Goal: Task Accomplishment & Management: Complete application form

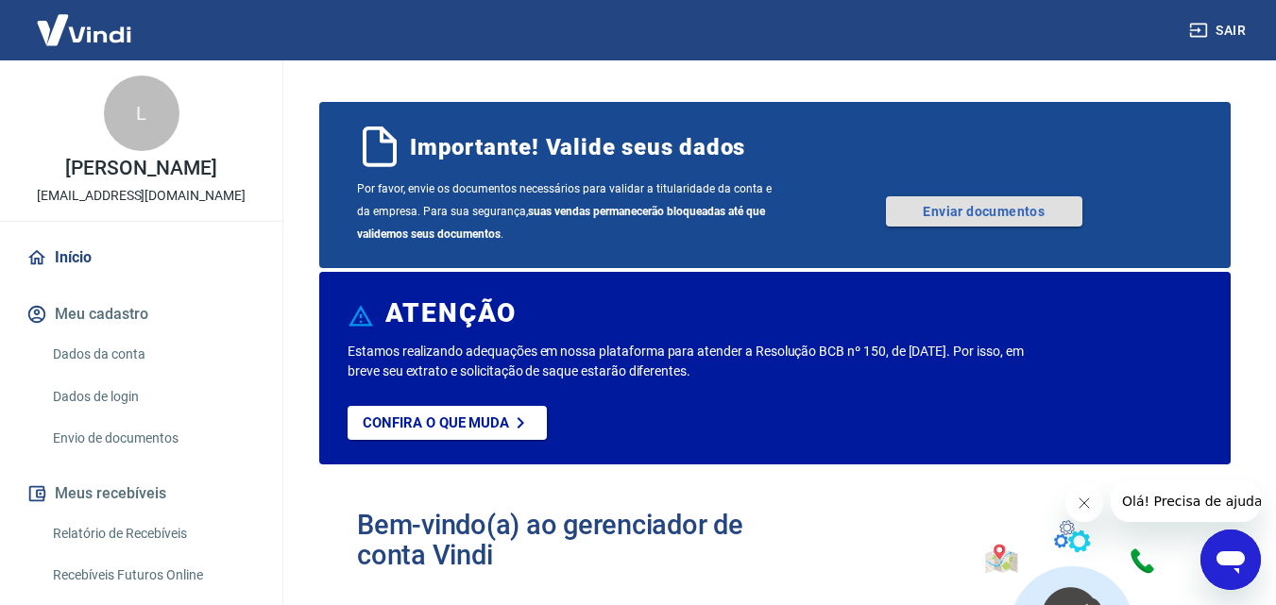
click at [971, 215] on link "Enviar documentos" at bounding box center [984, 211] width 196 height 30
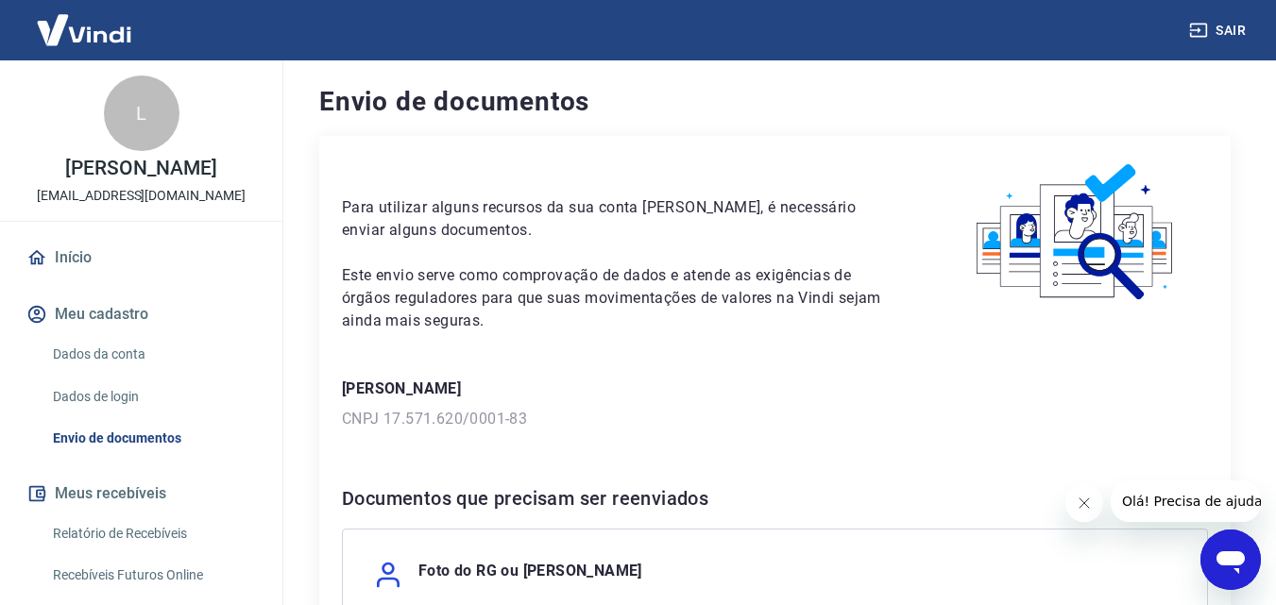
click at [401, 381] on p "[PERSON_NAME]" at bounding box center [775, 389] width 866 height 23
drag, startPoint x: 44, startPoint y: 131, endPoint x: 81, endPoint y: 144, distance: 38.8
click at [49, 136] on div "L LUIZILDO DE ASSIS PEREIRA JUNIOR comercial@ariesaautopecas.com.br" at bounding box center [141, 140] width 282 height 161
click at [92, 152] on div "L LUIZILDO DE ASSIS PEREIRA JUNIOR comercial@ariesaautopecas.com.br" at bounding box center [141, 140] width 282 height 161
click at [113, 169] on p "[PERSON_NAME]" at bounding box center [140, 169] width 151 height 20
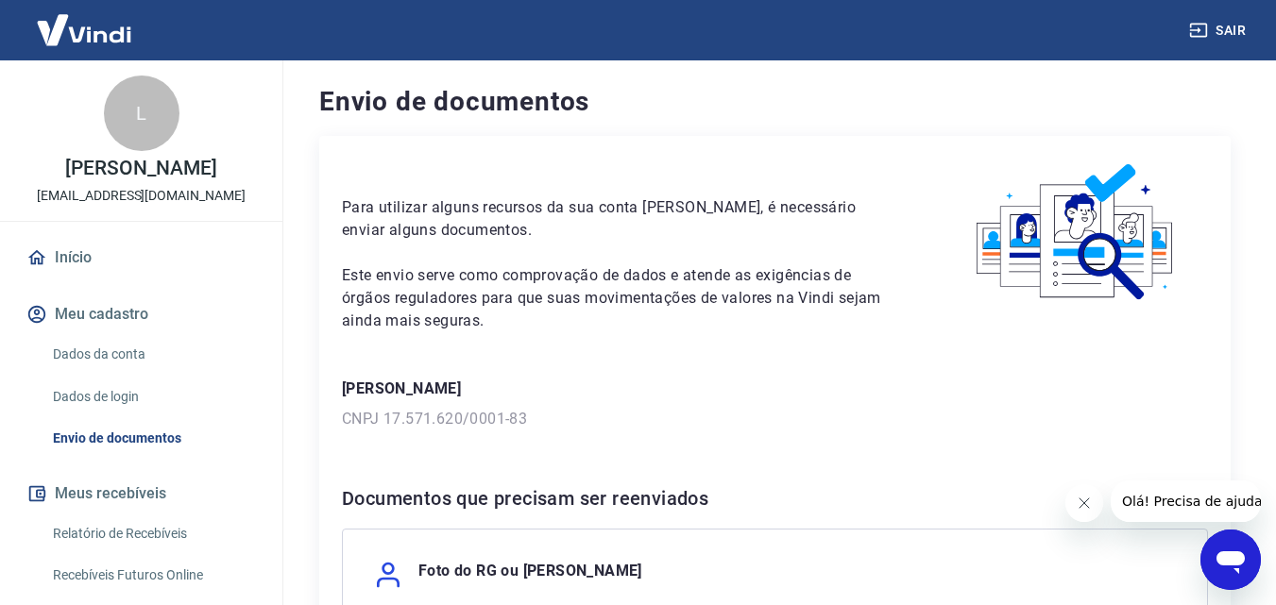
click at [127, 116] on div "L" at bounding box center [142, 114] width 76 height 76
click at [149, 256] on div "L LUIZILDO DE ASSIS PEREIRA JUNIOR comercial@ariesaautopecas.com.br Início Meu …" at bounding box center [141, 426] width 282 height 732
click at [144, 203] on div "L LUIZILDO DE ASSIS PEREIRA JUNIOR comercial@ariesaautopecas.com.br" at bounding box center [141, 140] width 282 height 161
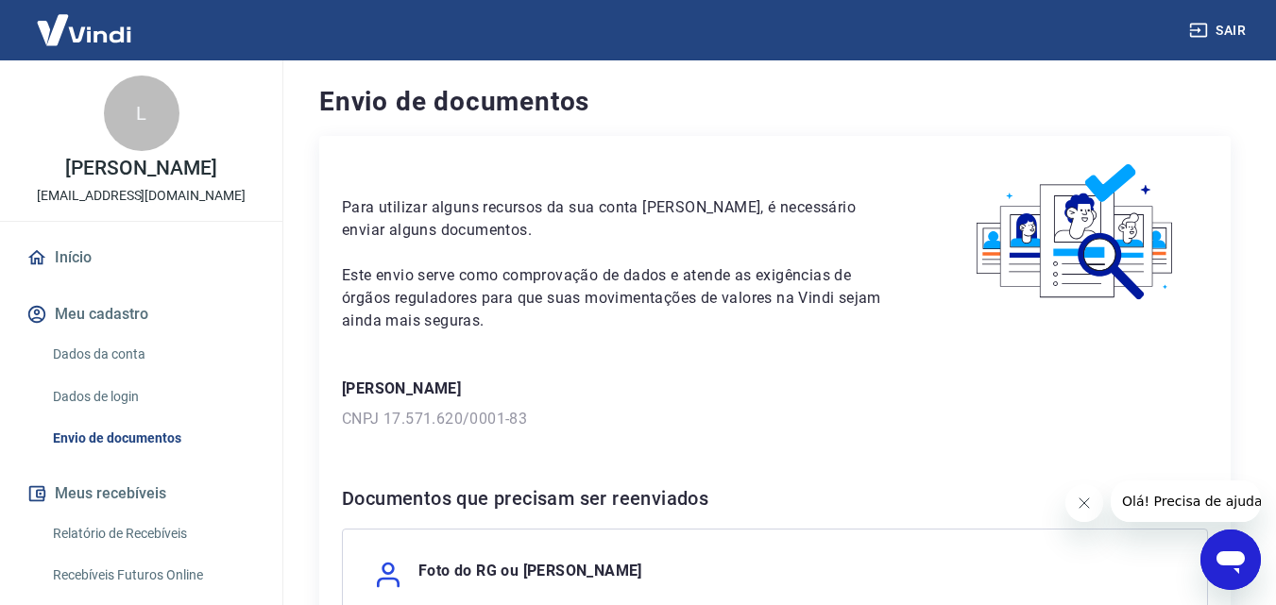
click at [145, 176] on p "[PERSON_NAME]" at bounding box center [140, 169] width 151 height 20
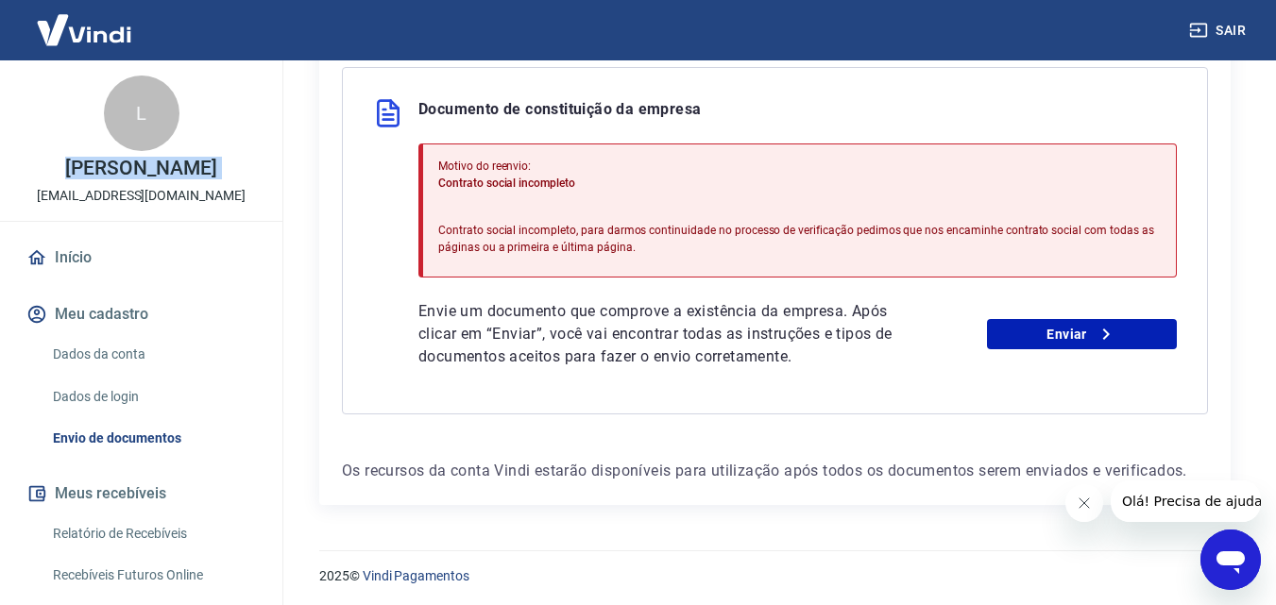
scroll to position [983, 0]
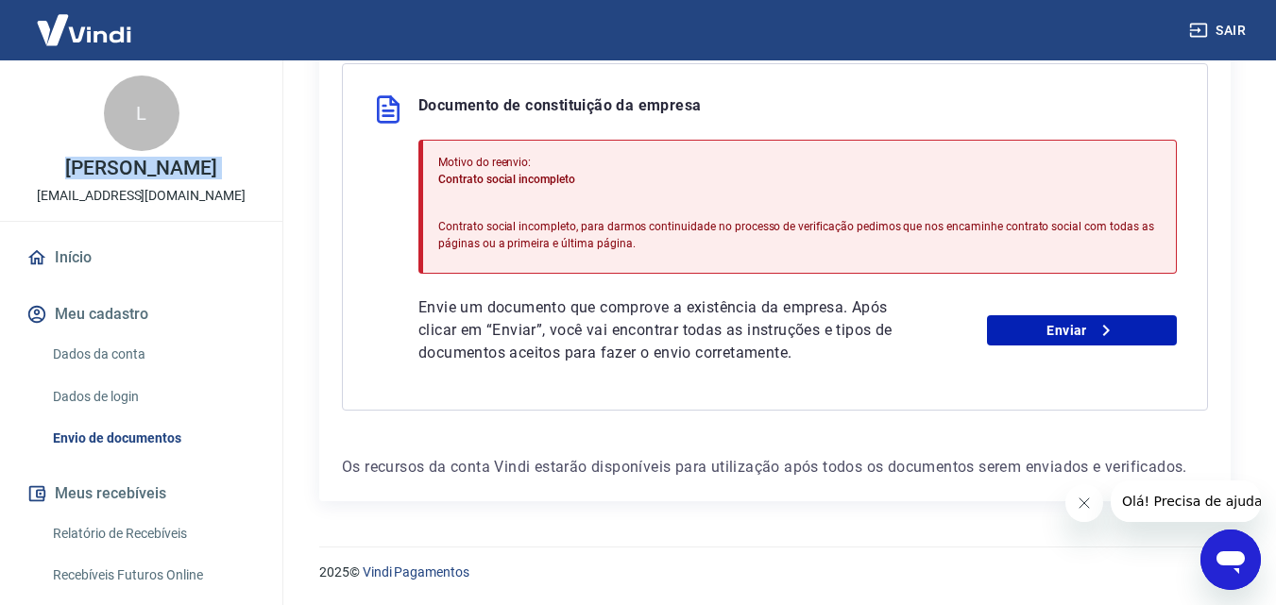
click at [116, 374] on link "Dados da conta" at bounding box center [152, 354] width 214 height 39
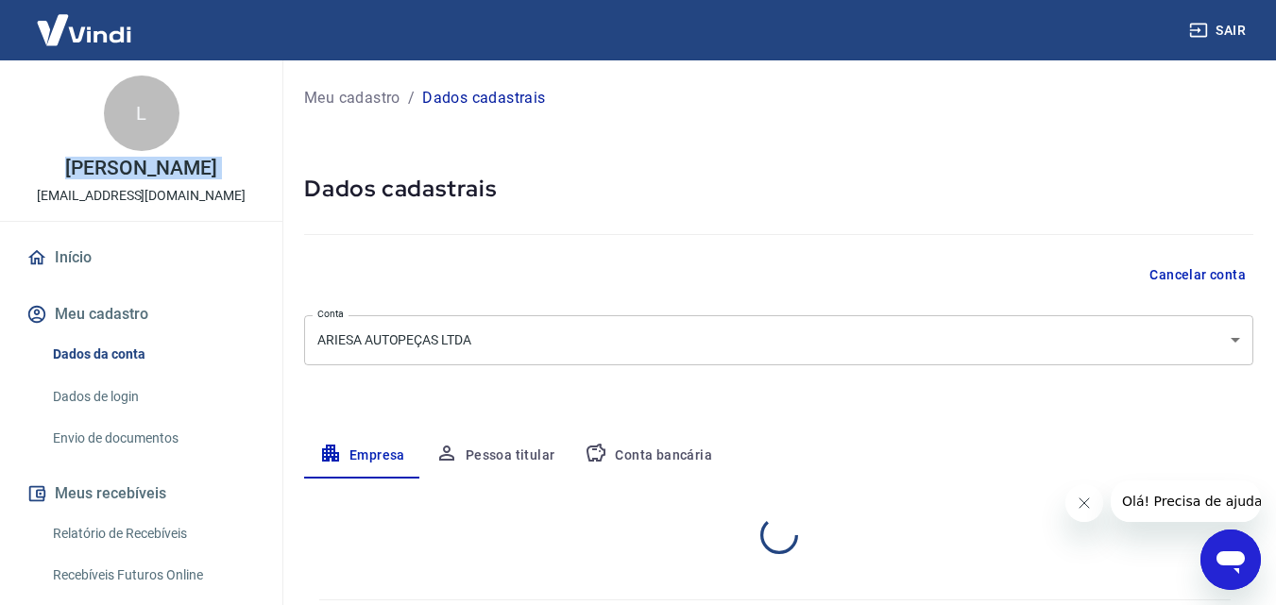
select select "SC"
select select "business"
click at [359, 93] on p "Meu cadastro" at bounding box center [352, 98] width 96 height 23
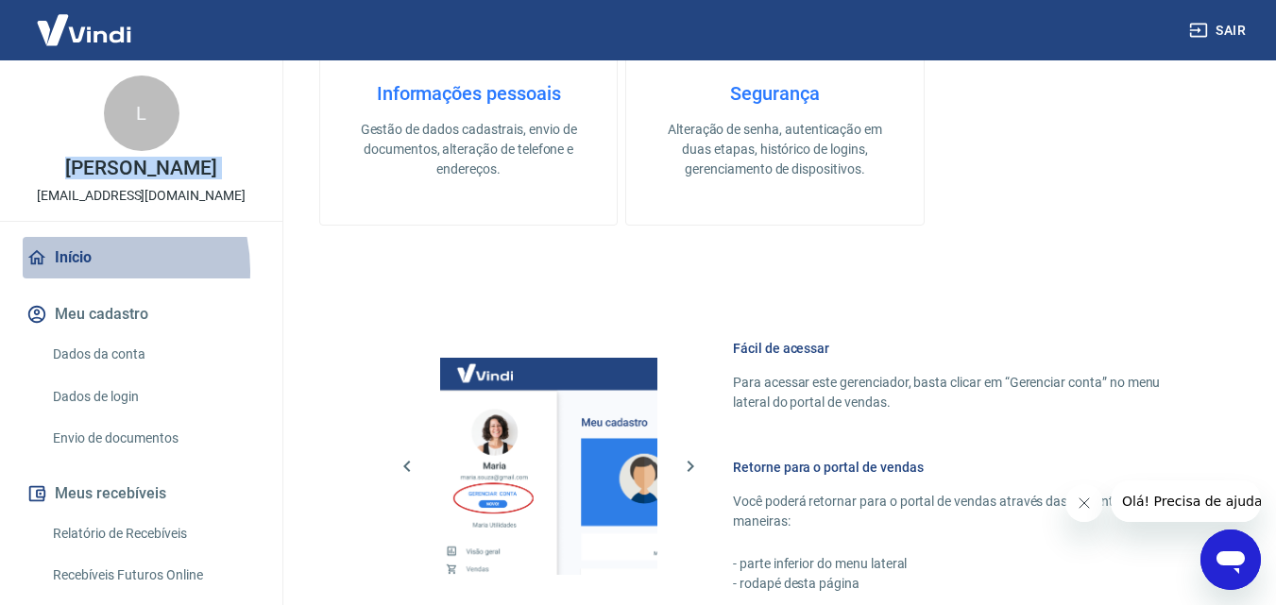
click at [78, 279] on link "Início" at bounding box center [141, 258] width 237 height 42
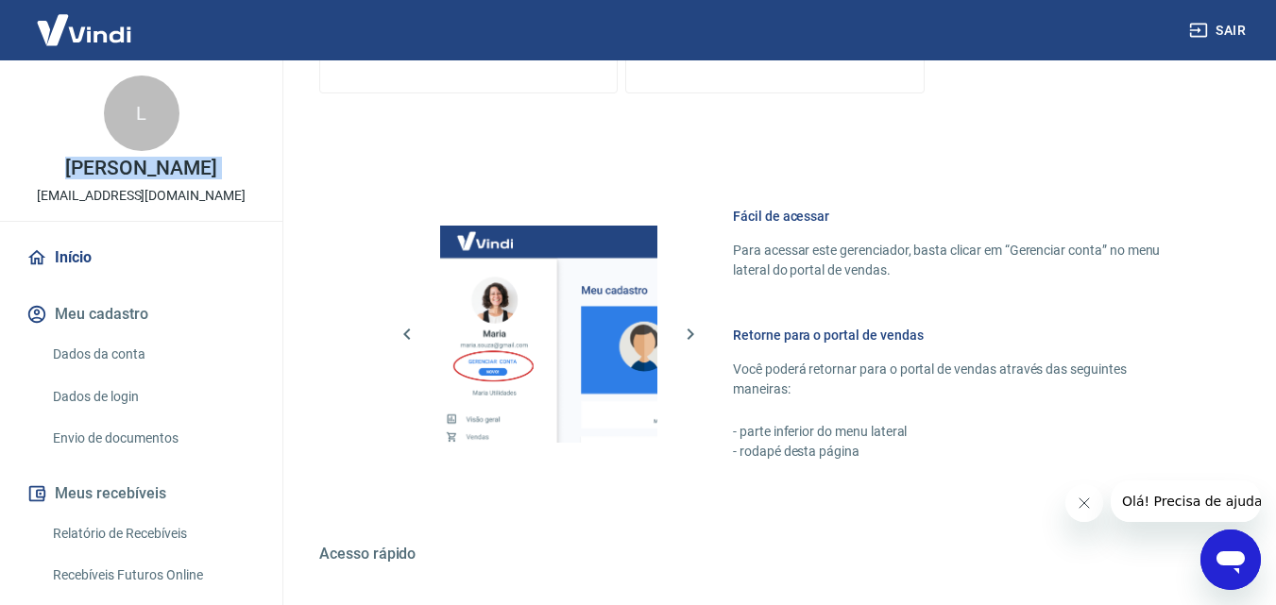
scroll to position [1026, 0]
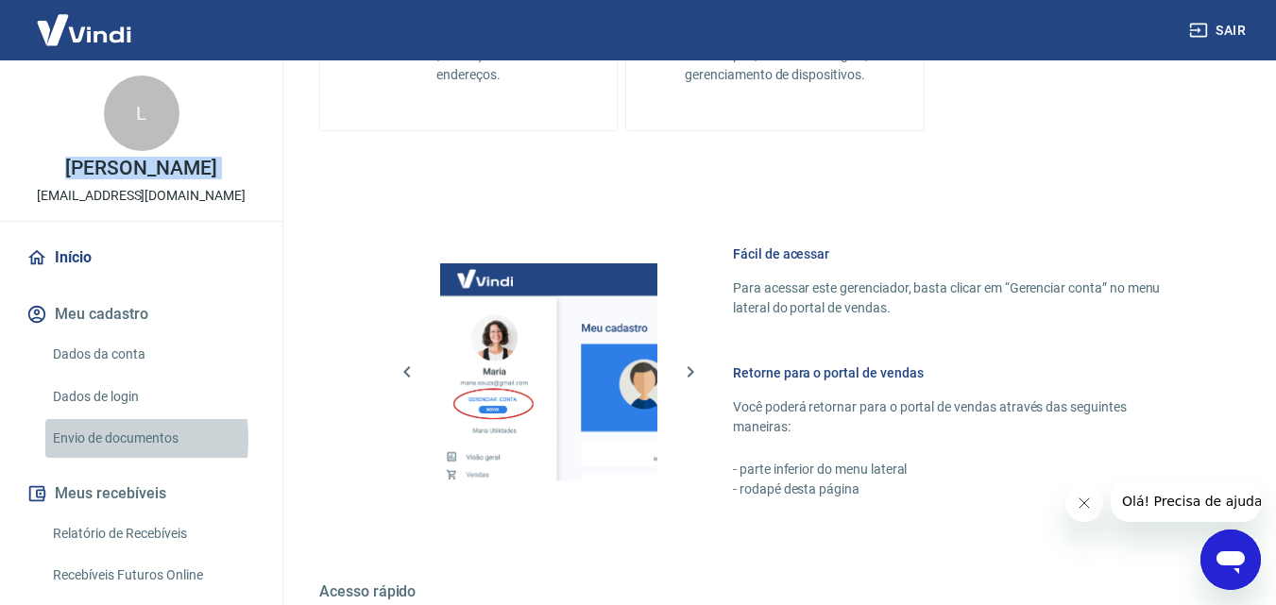
click at [100, 458] on link "Envio de documentos" at bounding box center [152, 438] width 214 height 39
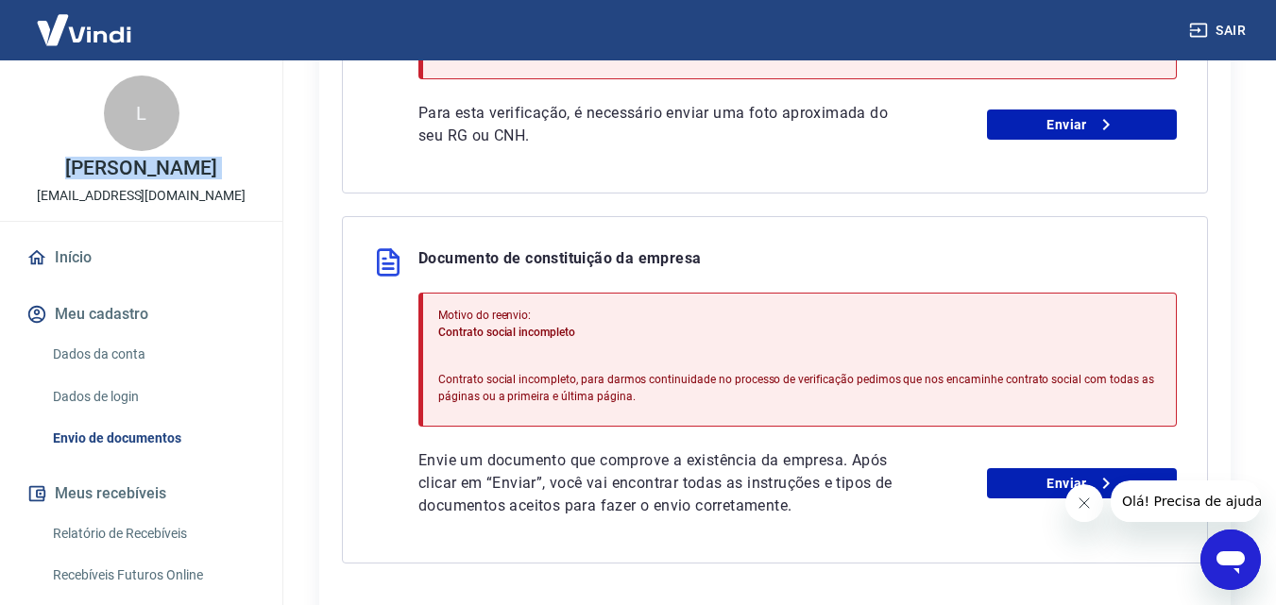
scroll to position [888, 0]
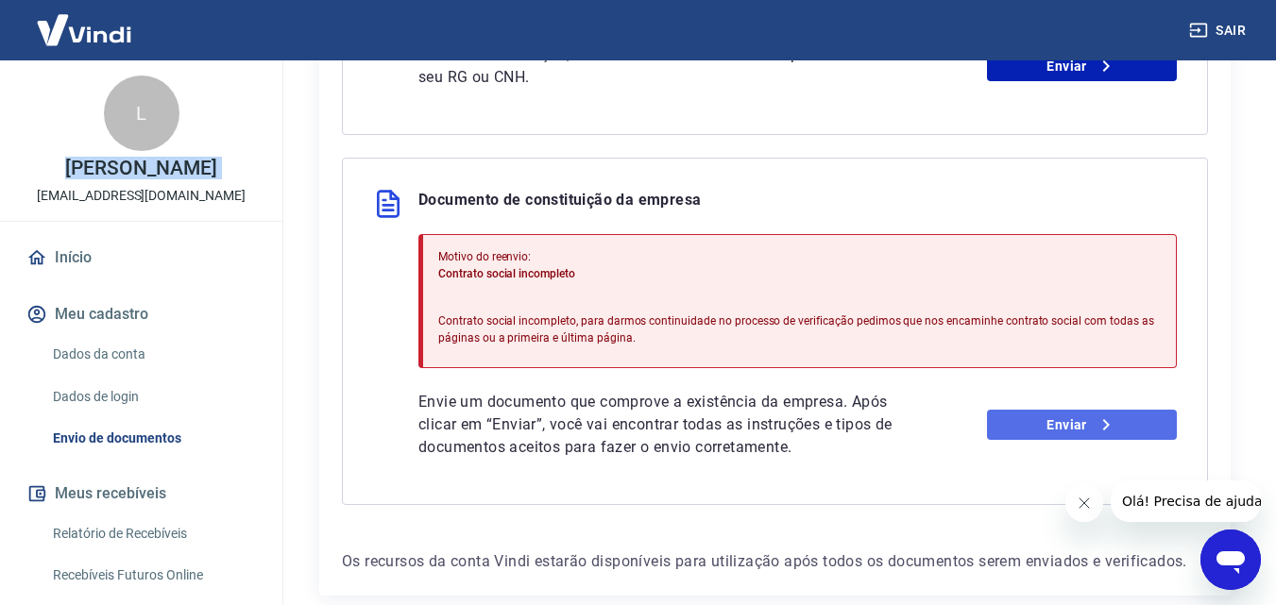
click at [1147, 414] on link "Enviar" at bounding box center [1082, 425] width 190 height 30
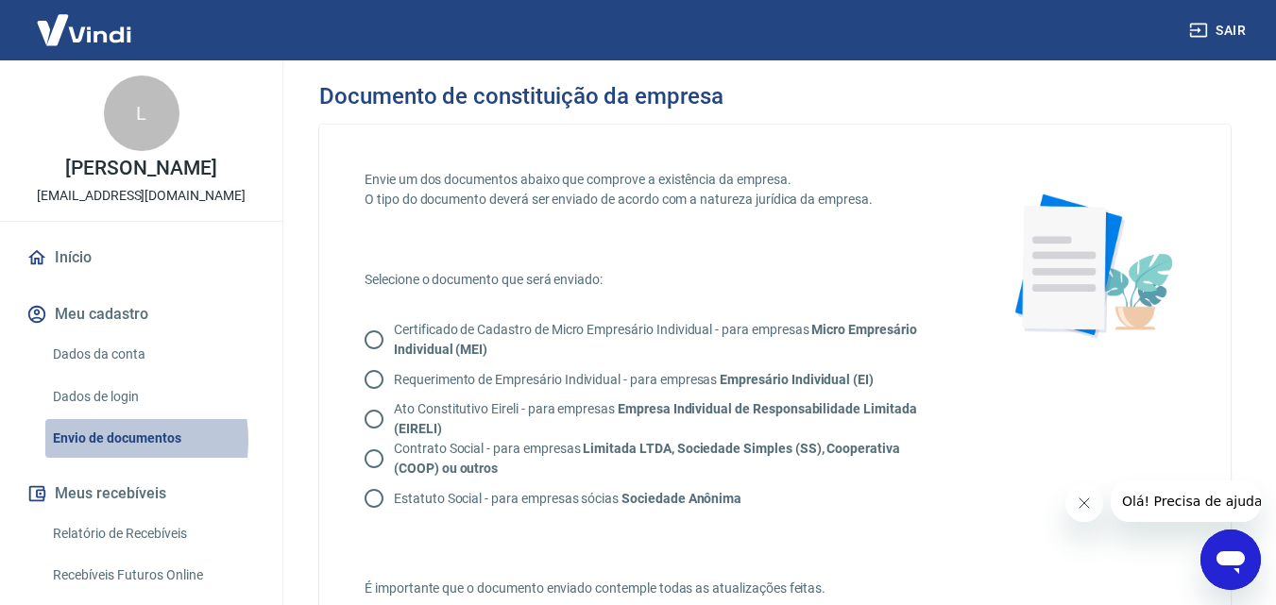
click at [96, 458] on link "Envio de documentos" at bounding box center [152, 438] width 214 height 39
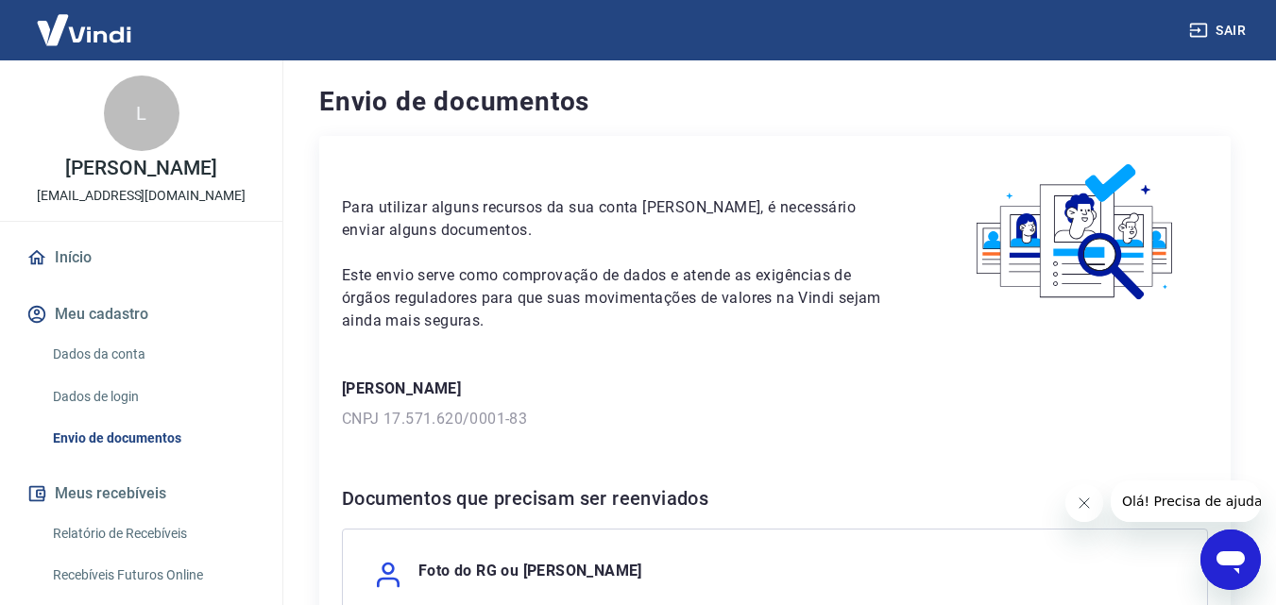
click at [492, 418] on p "CNPJ 17.571.620/0001-83" at bounding box center [775, 419] width 866 height 23
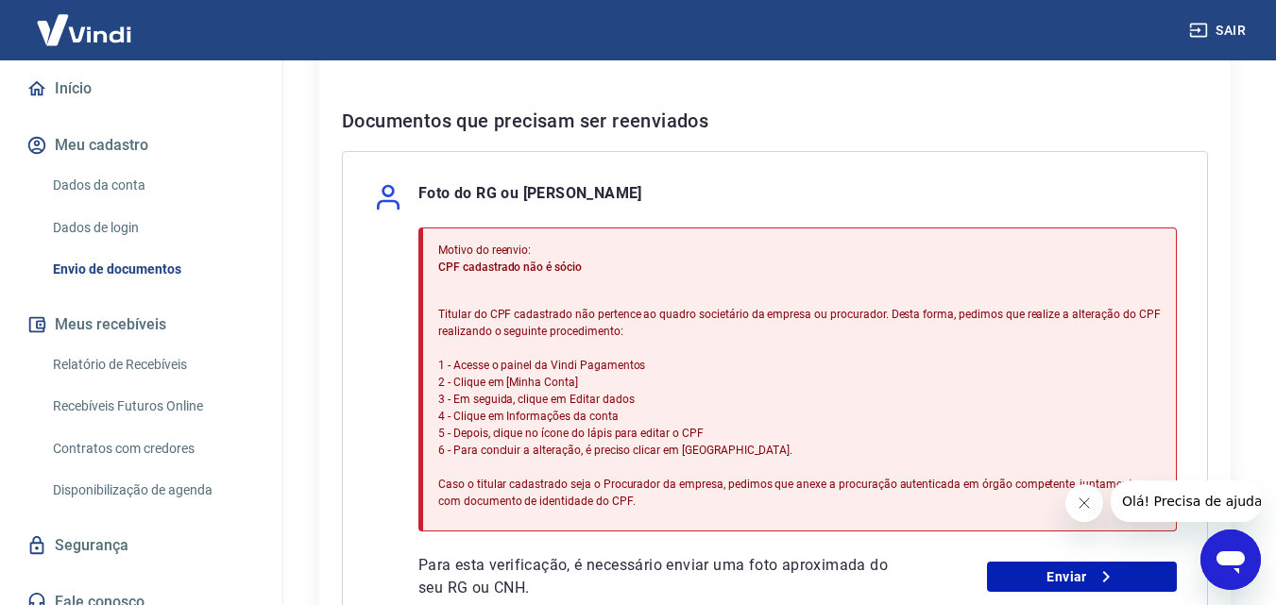
scroll to position [189, 0]
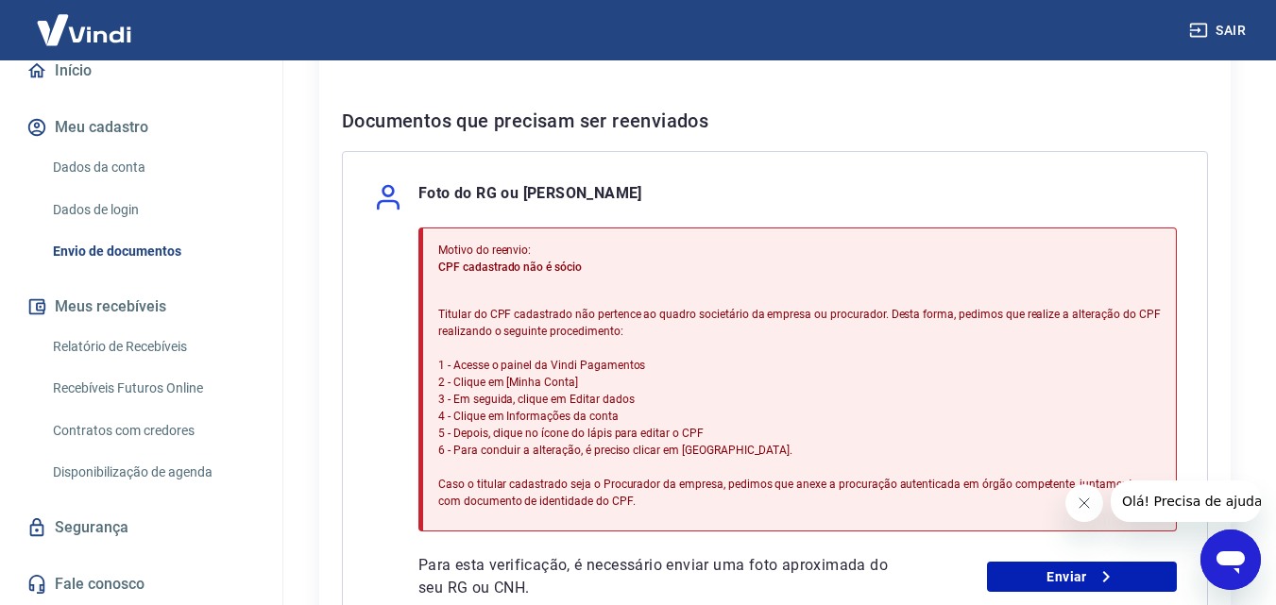
click at [1085, 503] on icon "Fechar mensagem da empresa" at bounding box center [1082, 503] width 15 height 15
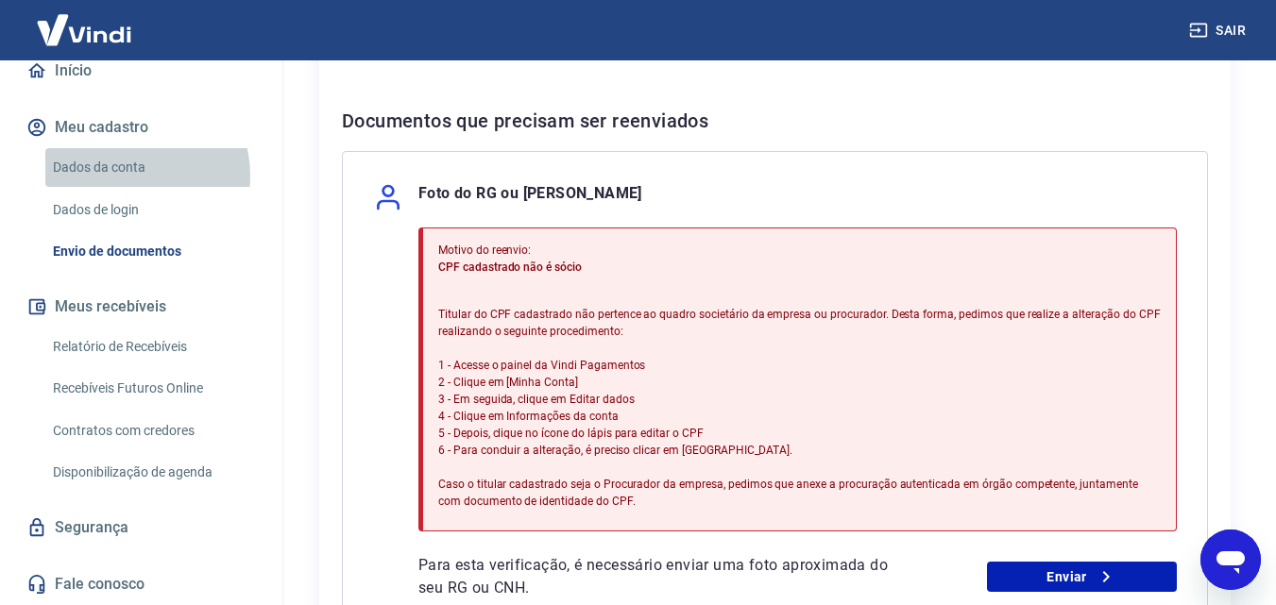
click at [129, 176] on link "Dados da conta" at bounding box center [152, 167] width 214 height 39
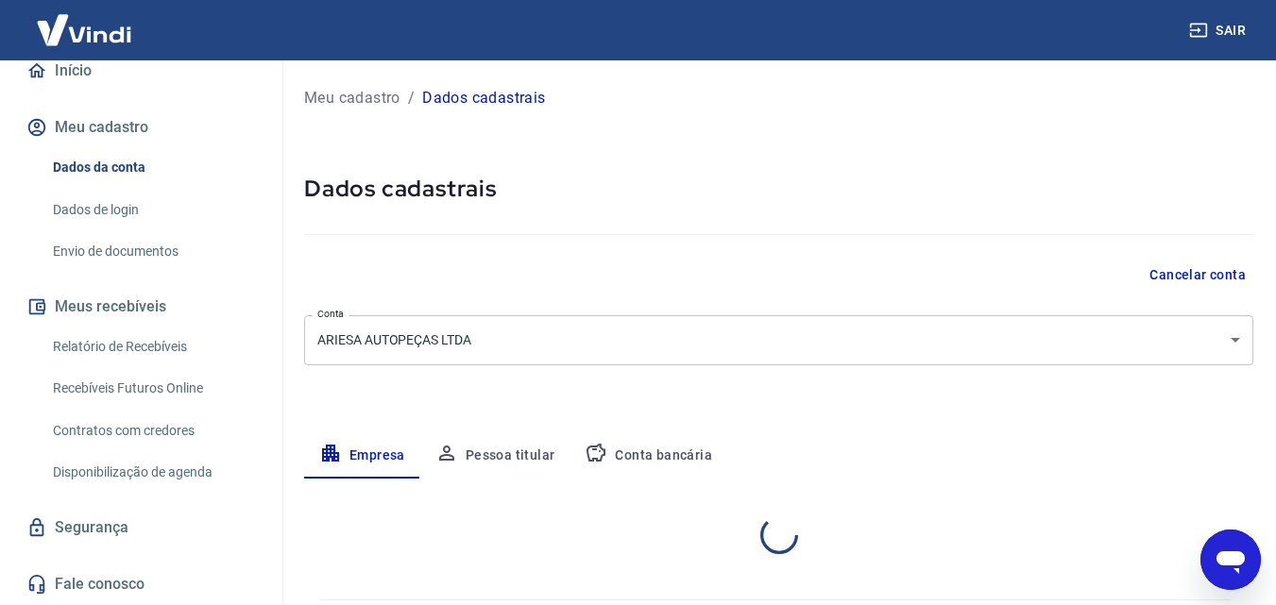
select select "SC"
select select "business"
click at [520, 447] on button "Pessoa titular" at bounding box center [495, 455] width 150 height 45
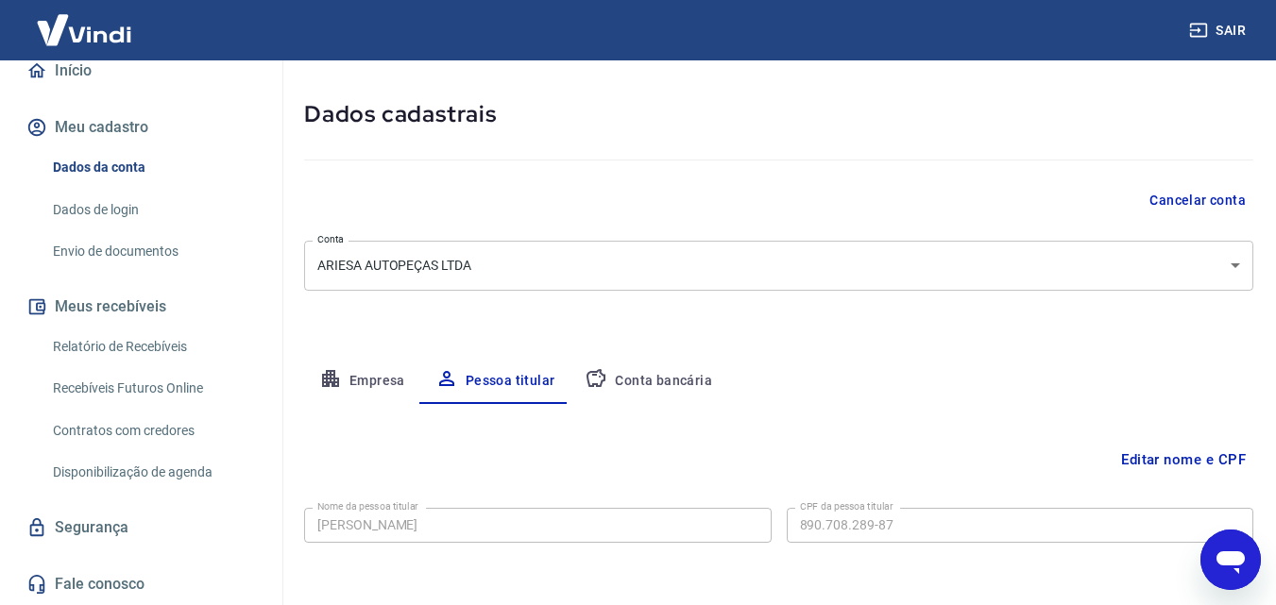
scroll to position [150, 0]
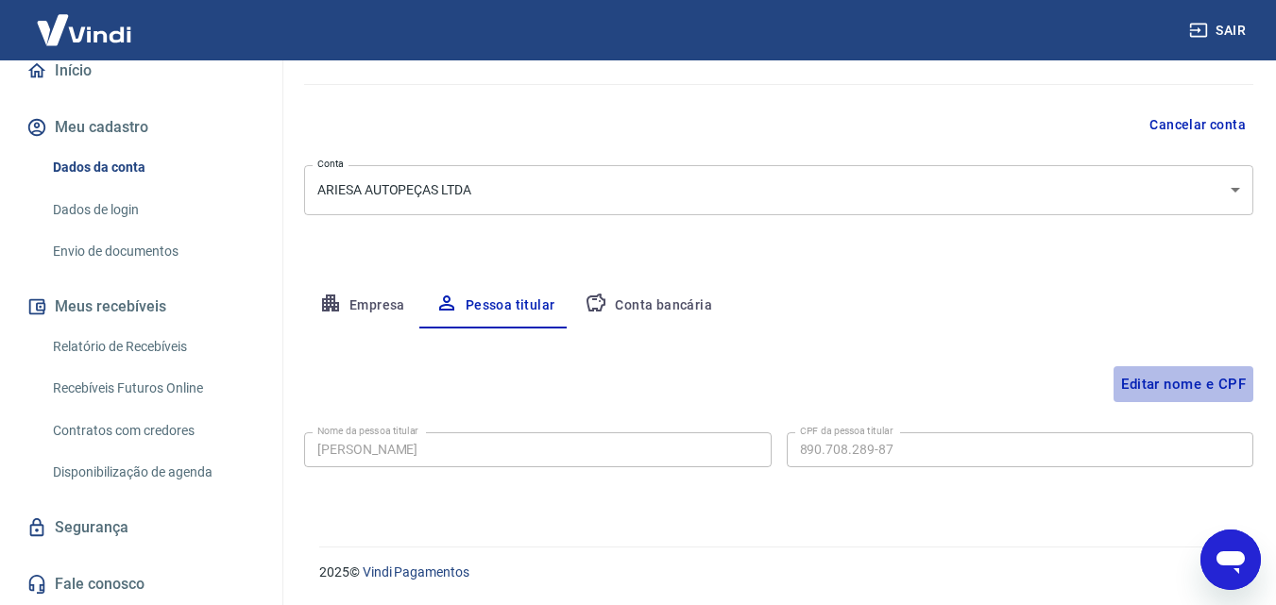
click at [1203, 391] on button "Editar nome e CPF" at bounding box center [1183, 384] width 140 height 36
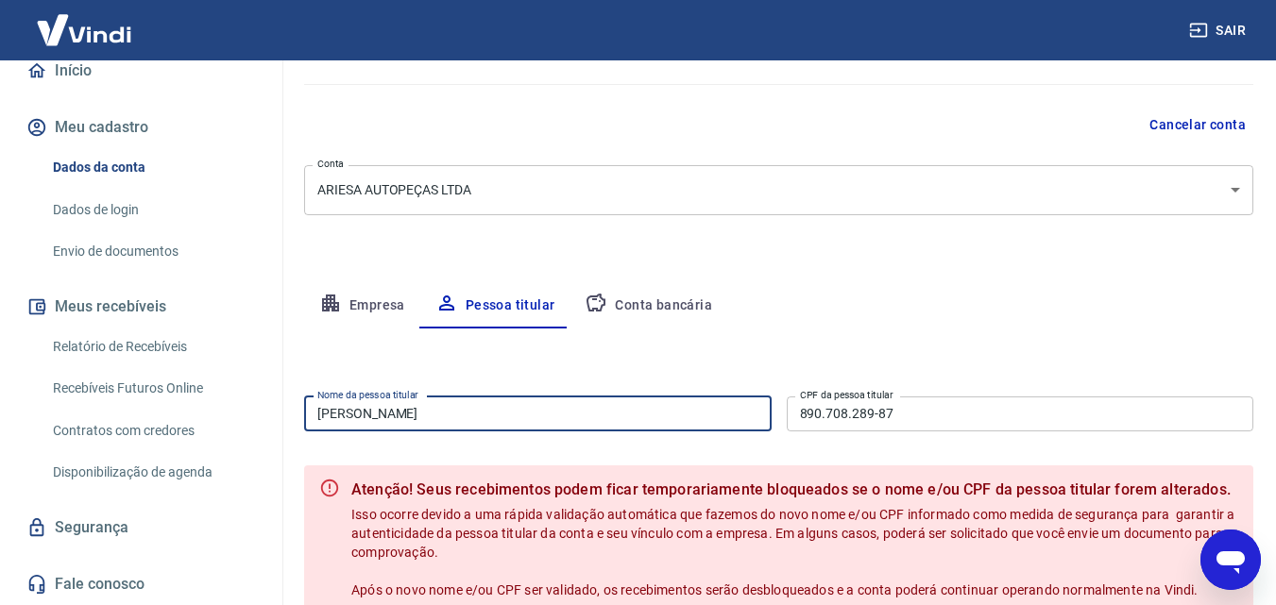
drag, startPoint x: 563, startPoint y: 418, endPoint x: 260, endPoint y: 405, distance: 303.4
click at [260, 405] on div "Sair L LUIZILDO DE ASSIS PEREIRA JUNIOR comercial@ariesaautopecas.com.br Início…" at bounding box center [638, 152] width 1276 height 605
type input "s"
type input "SERGIO FELIX VIEIRA"
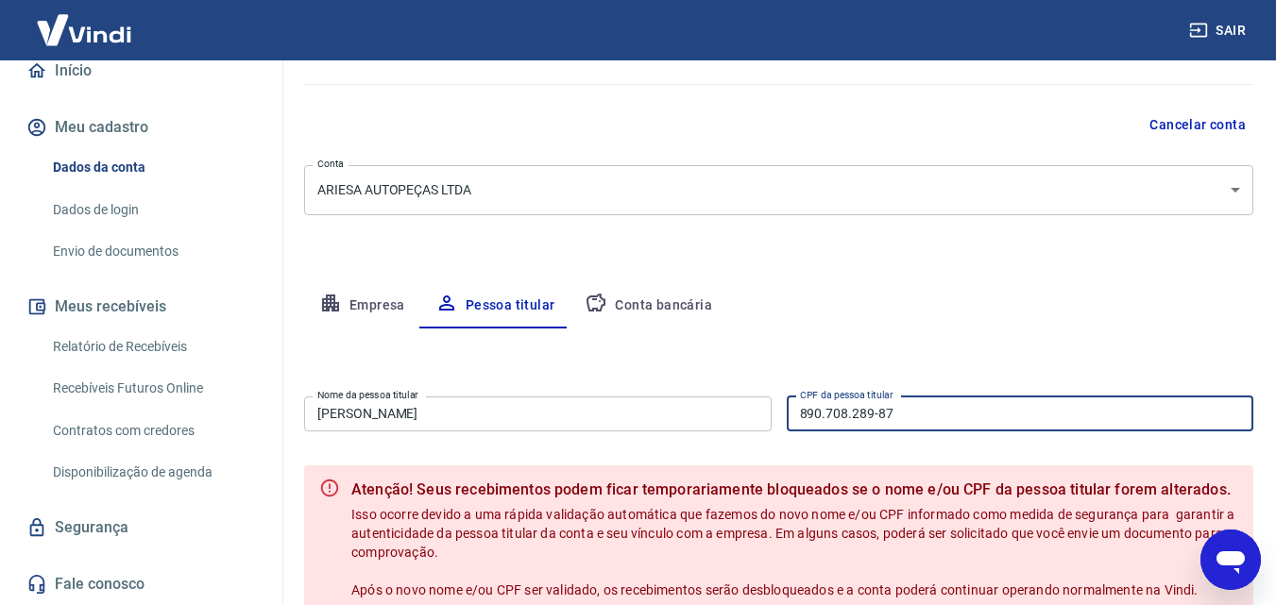
drag, startPoint x: 892, startPoint y: 413, endPoint x: 771, endPoint y: 411, distance: 120.9
click at [771, 411] on div "Nome da pessoa titular SERGIO FELIX VIEIRA Nome da pessoa titular CPF da pessoa…" at bounding box center [778, 412] width 949 height 46
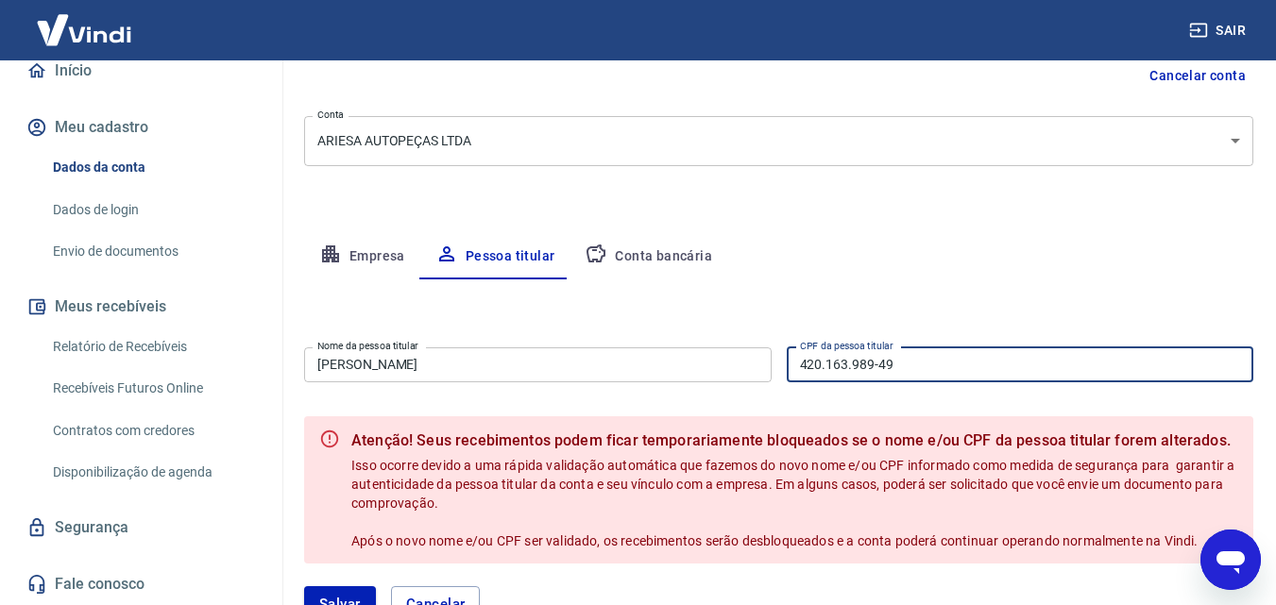
scroll to position [343, 0]
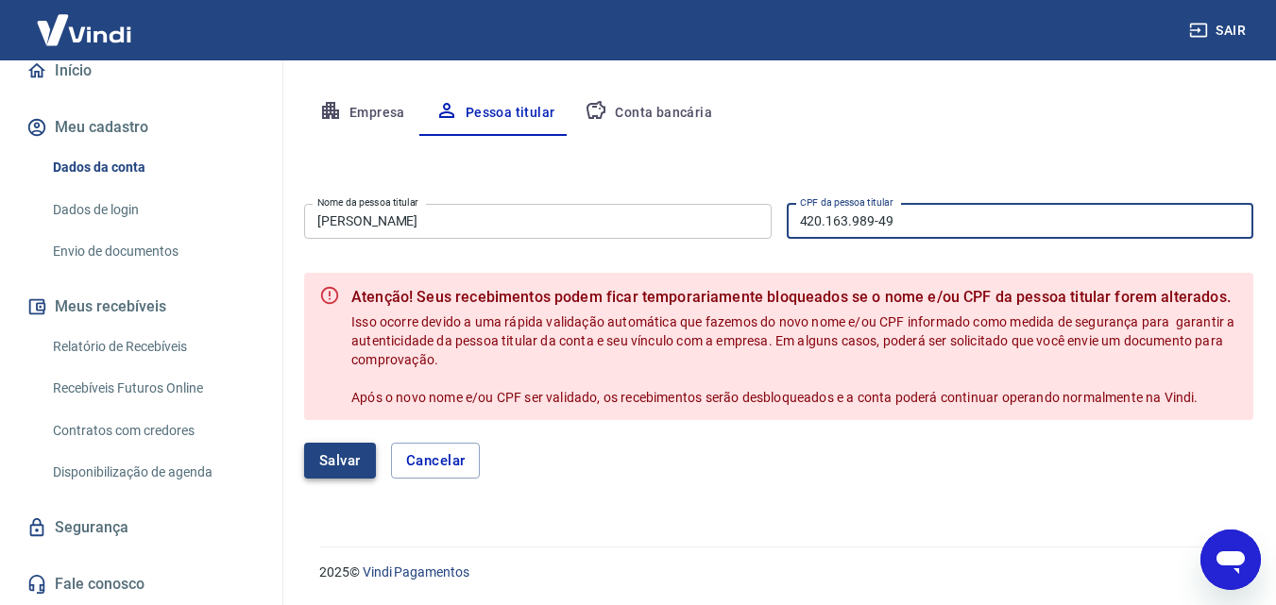
type input "420.163.989-49"
click at [337, 457] on button "Salvar" at bounding box center [340, 461] width 72 height 36
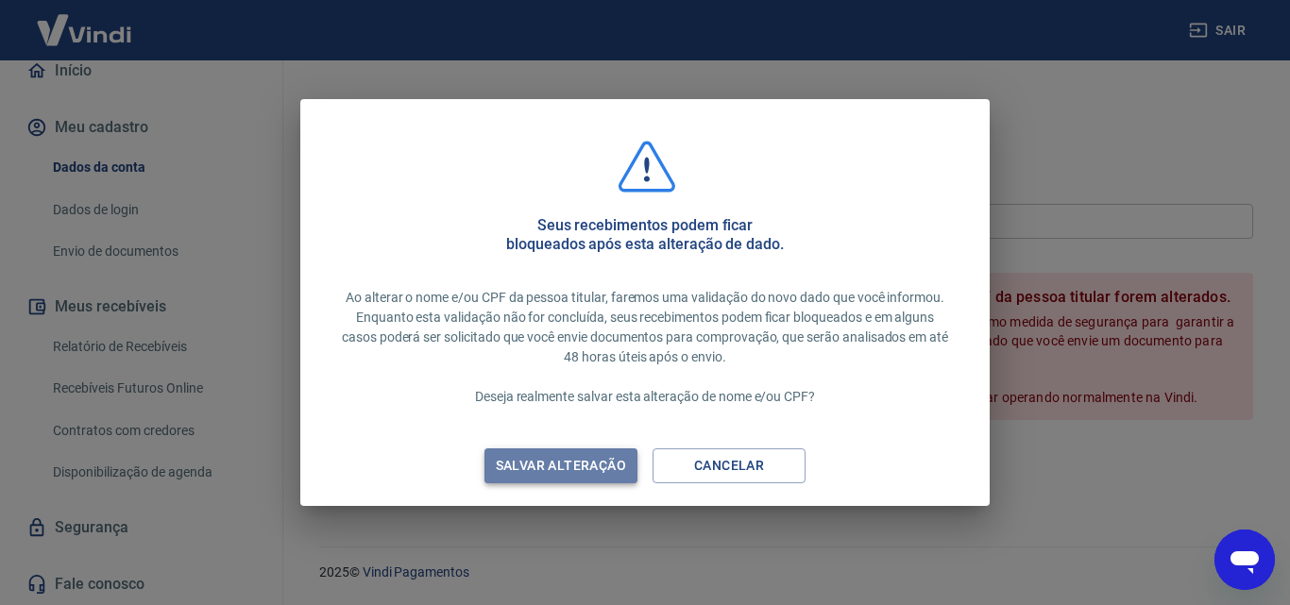
click at [589, 465] on div "Salvar alteração" at bounding box center [561, 466] width 176 height 24
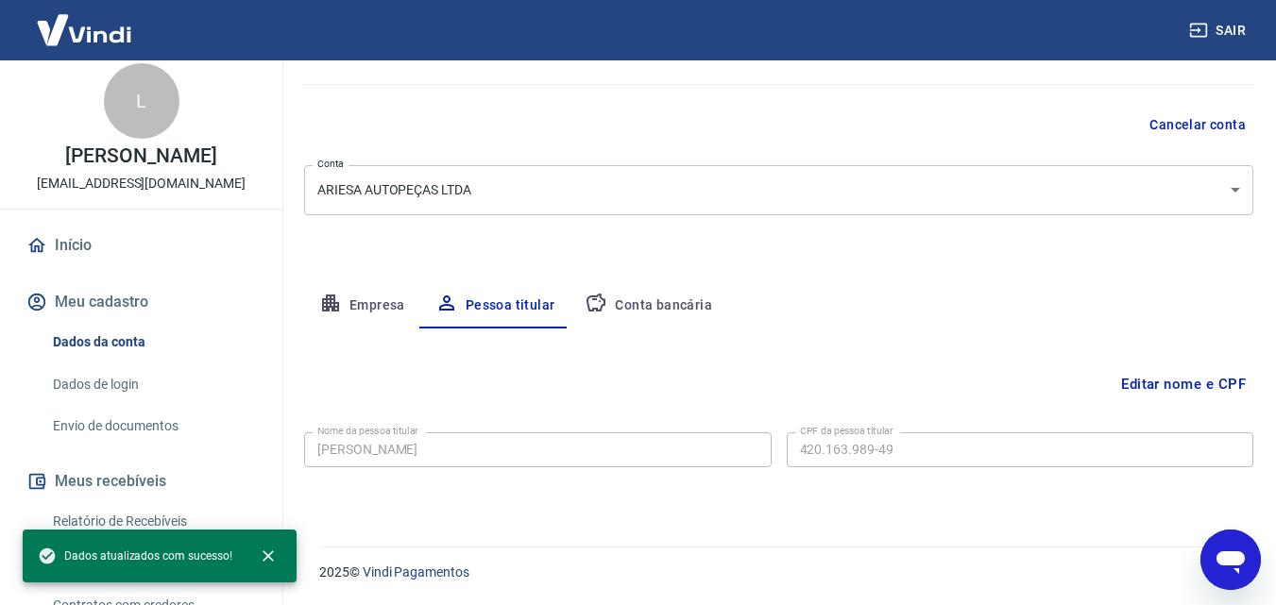
scroll to position [0, 0]
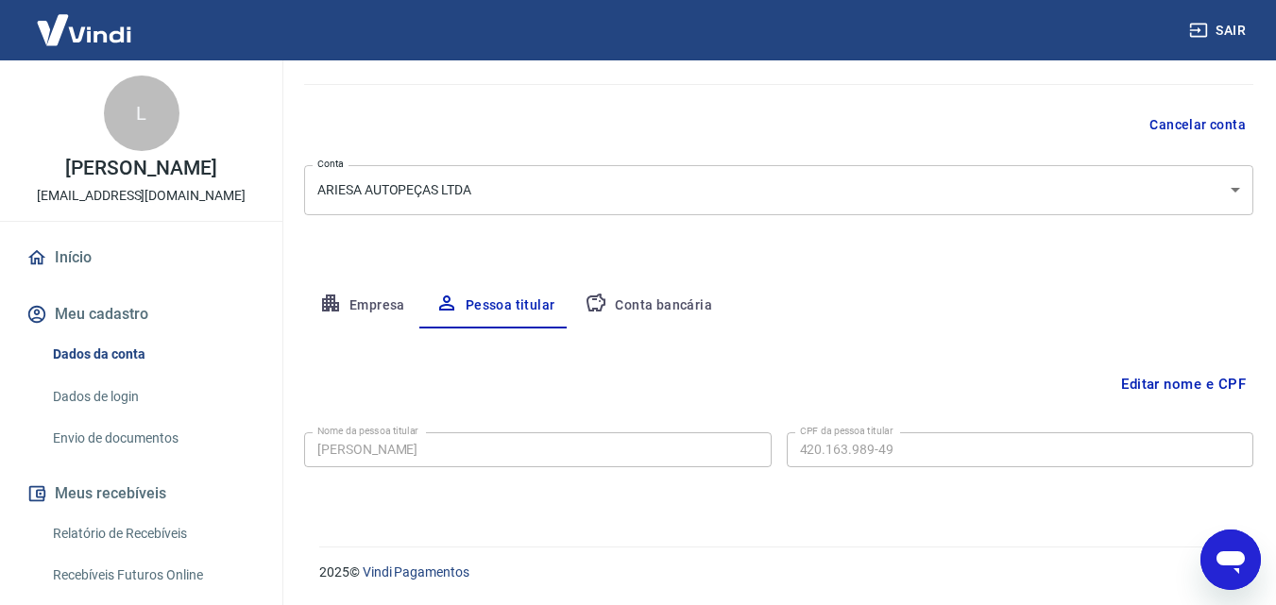
click at [121, 454] on link "Envio de documentos" at bounding box center [152, 438] width 214 height 39
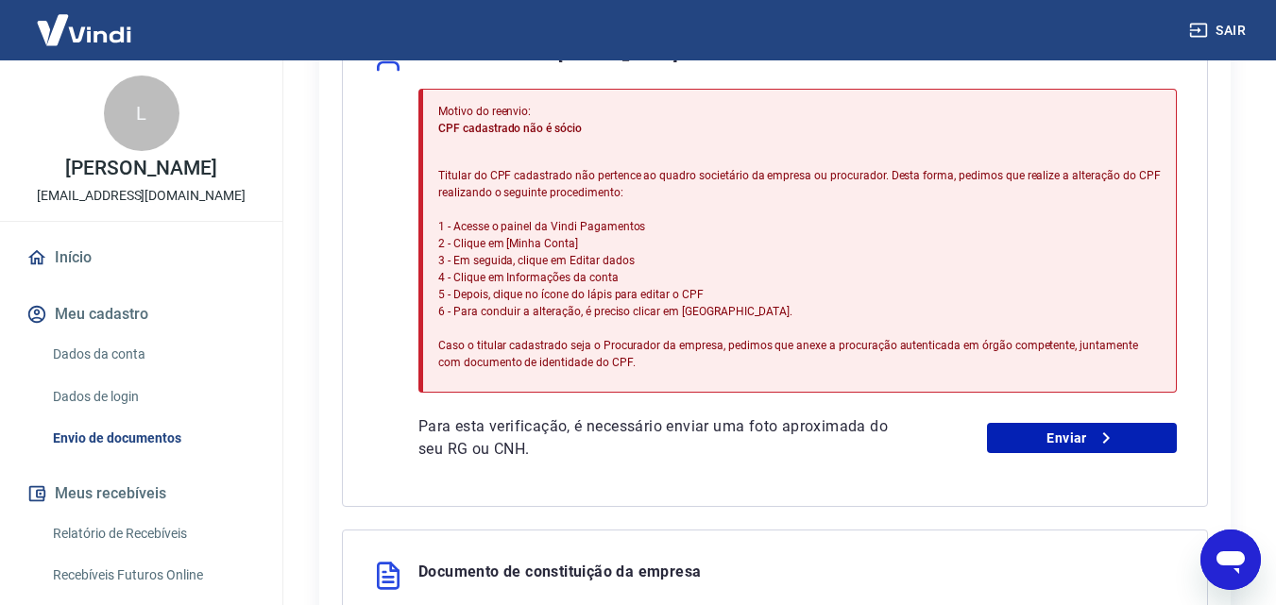
scroll to position [567, 0]
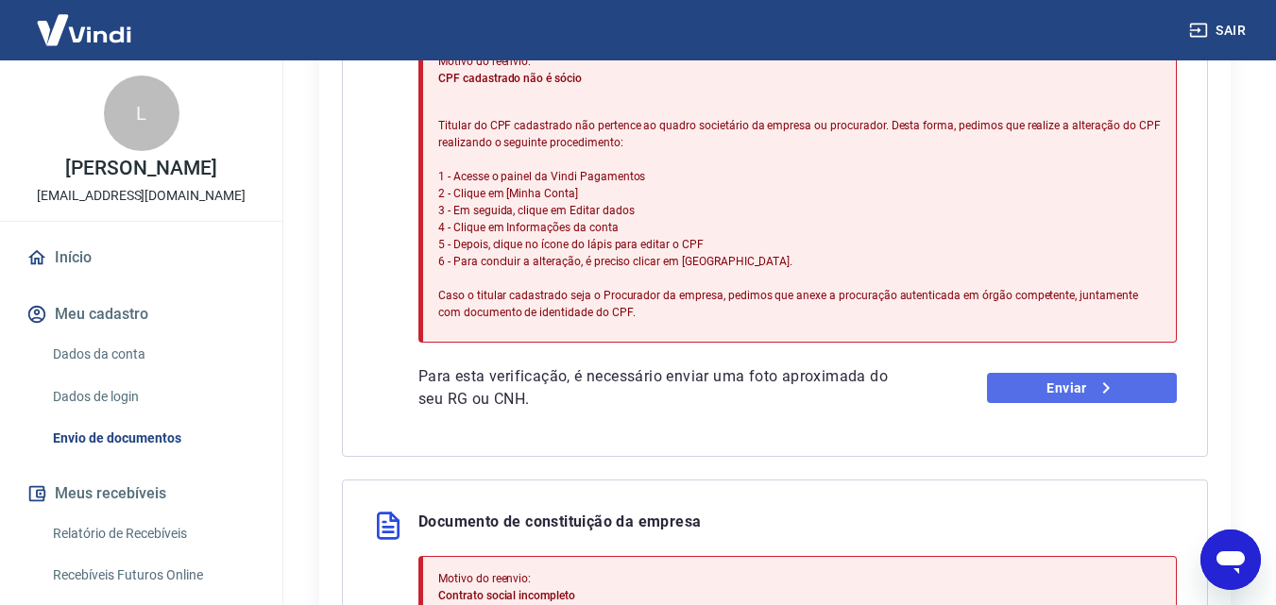
click at [1097, 386] on icon at bounding box center [1105, 388] width 23 height 23
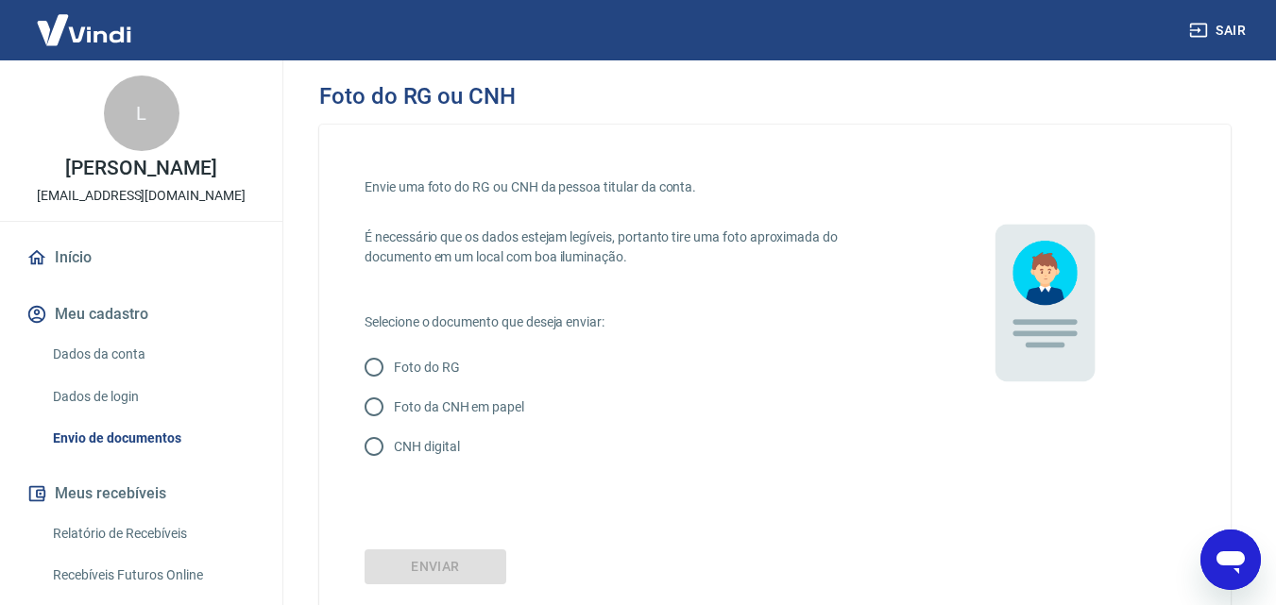
click at [493, 413] on p "Foto da CNH em papel" at bounding box center [459, 408] width 130 height 20
click at [394, 413] on input "Foto da CNH em papel" at bounding box center [374, 407] width 40 height 40
radio input "true"
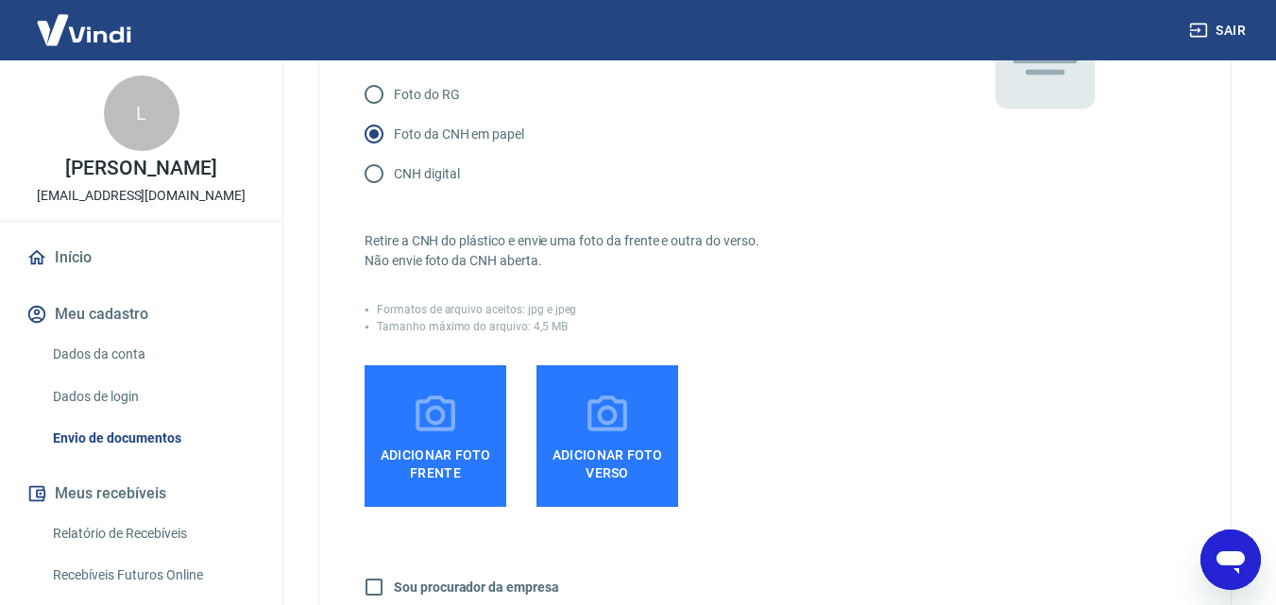
scroll to position [283, 0]
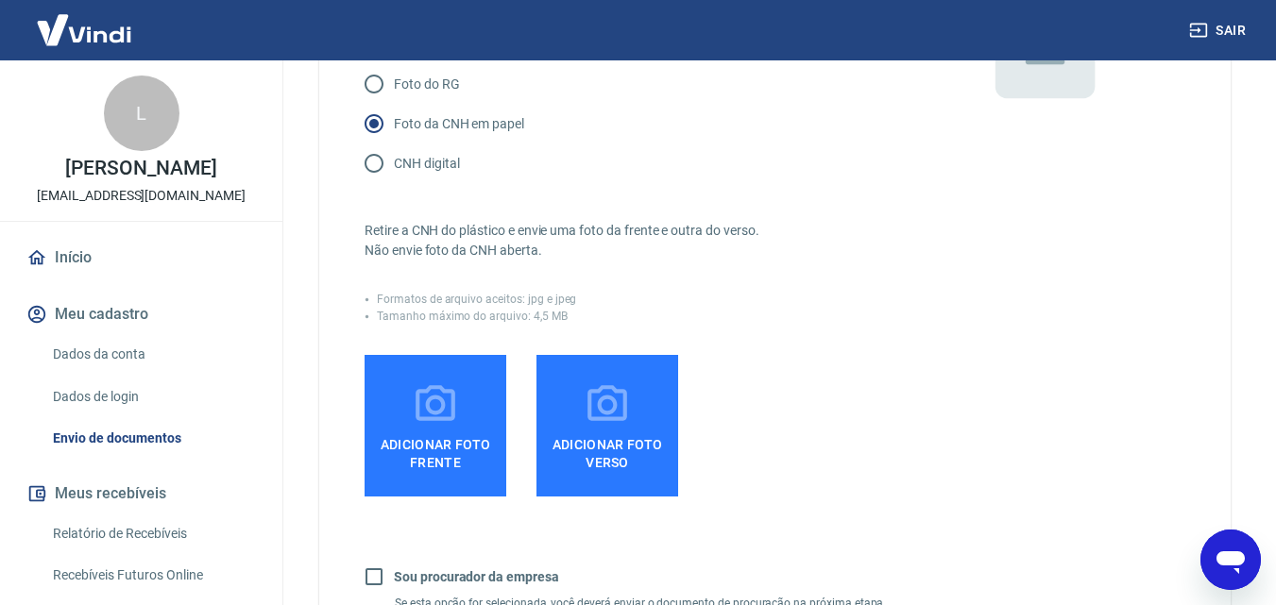
click at [436, 424] on icon at bounding box center [435, 404] width 47 height 47
click at [0, 0] on input "Adicionar foto frente" at bounding box center [0, 0] width 0 height 0
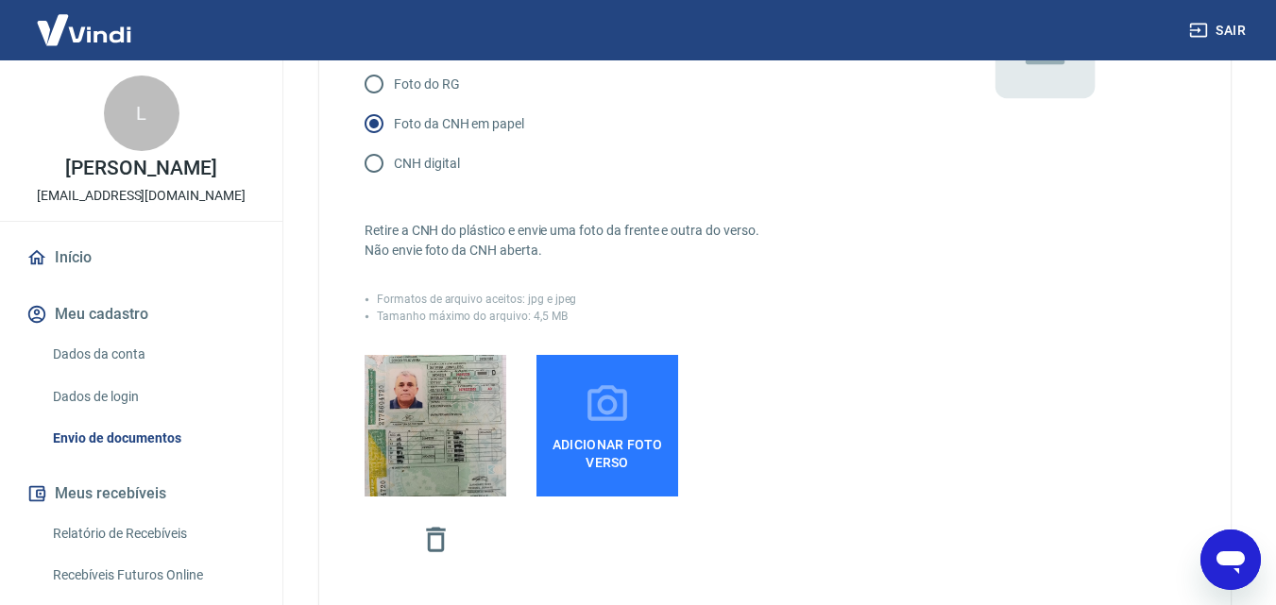
click at [618, 432] on span "Adicionar foto verso" at bounding box center [607, 450] width 127 height 42
click at [0, 0] on input "Adicionar foto verso" at bounding box center [0, 0] width 0 height 0
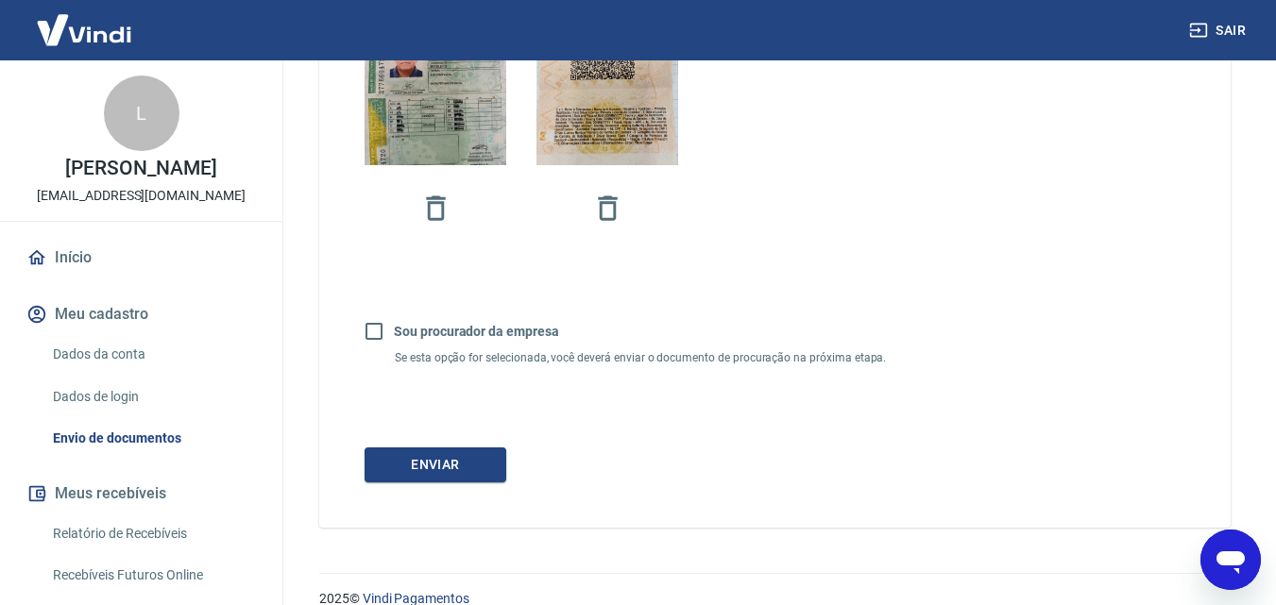
scroll to position [641, 0]
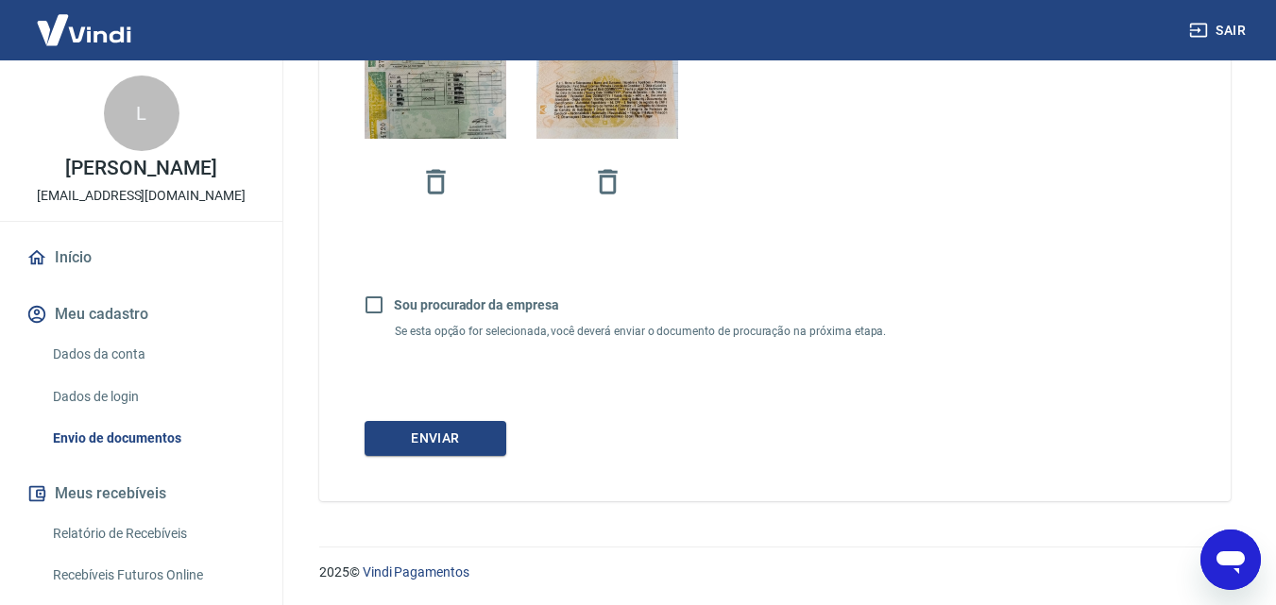
click at [366, 304] on input "Sou procurador da empresa" at bounding box center [374, 305] width 40 height 40
checkbox input "true"
click at [455, 443] on button "Continuar" at bounding box center [435, 438] width 142 height 35
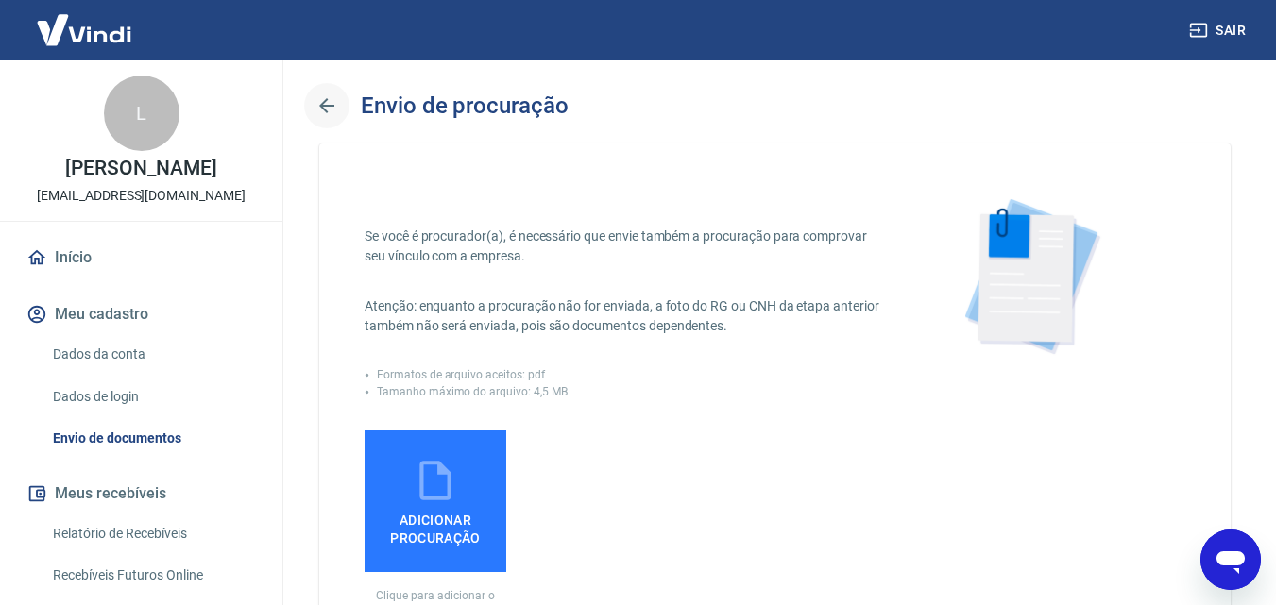
click at [330, 96] on icon "button" at bounding box center [326, 105] width 23 height 23
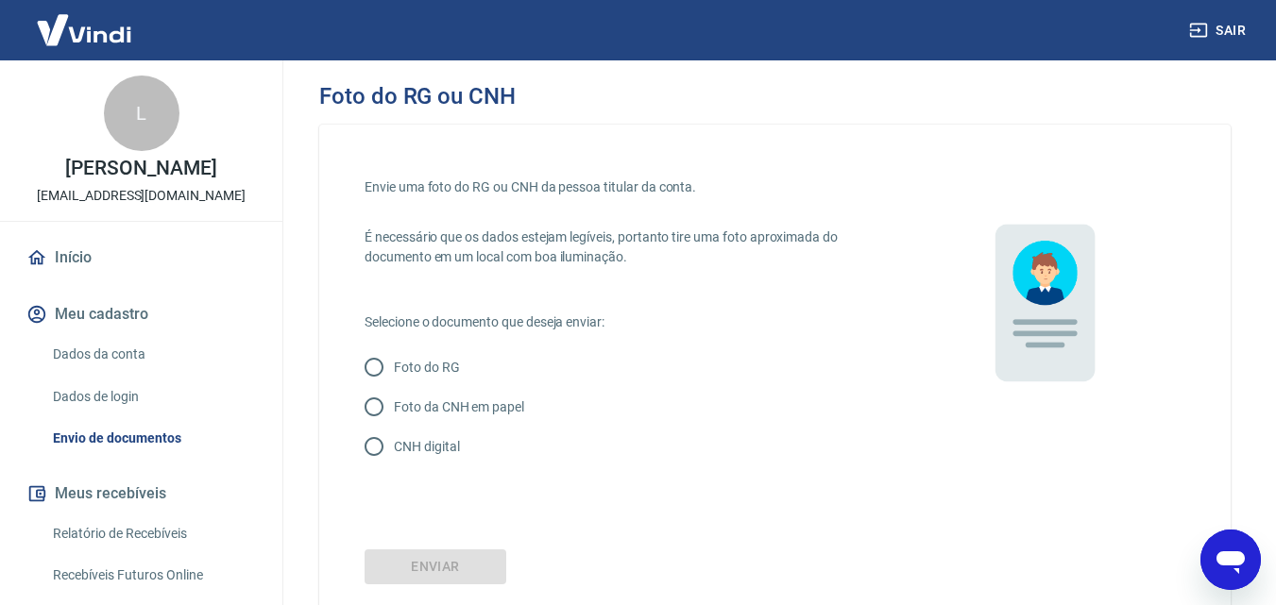
click at [482, 408] on p "Foto da CNH em papel" at bounding box center [459, 408] width 130 height 20
click at [394, 408] on input "Foto da CNH em papel" at bounding box center [374, 407] width 40 height 40
radio input "true"
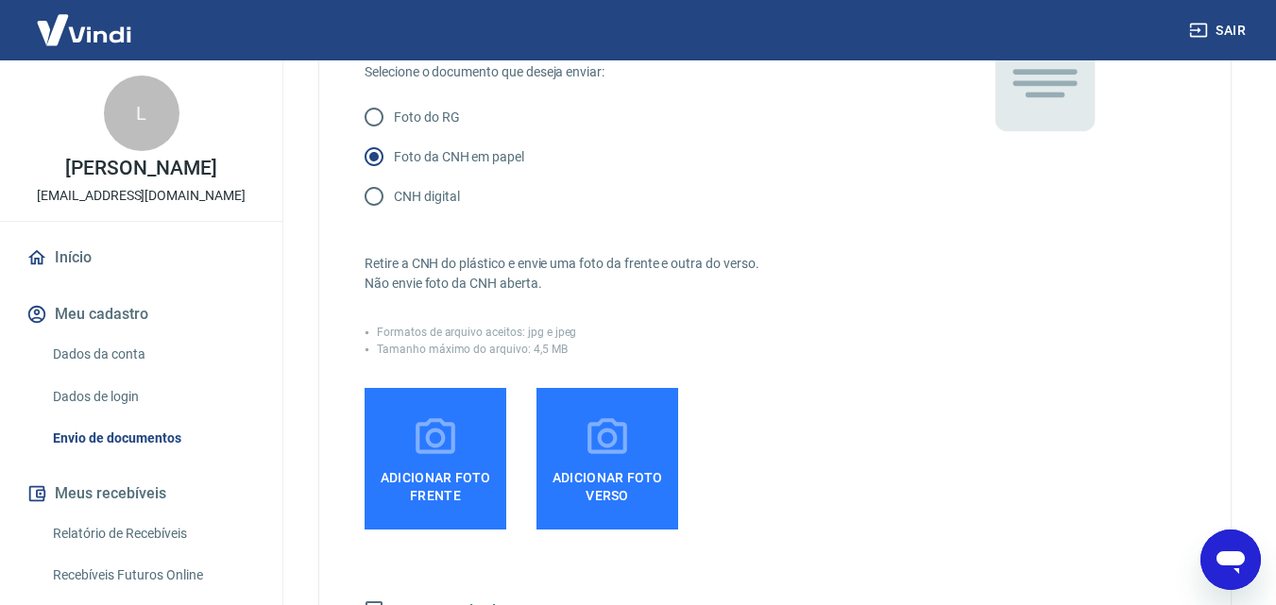
scroll to position [378, 0]
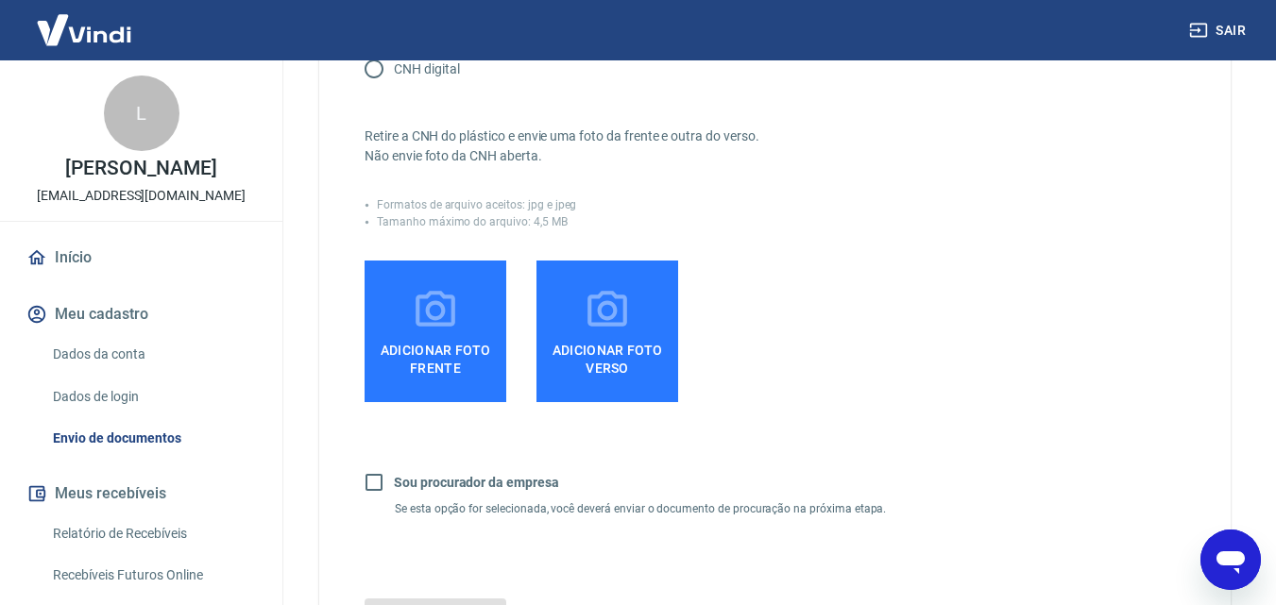
click at [425, 318] on icon at bounding box center [435, 310] width 47 height 47
click at [0, 0] on input "Adicionar foto frente" at bounding box center [0, 0] width 0 height 0
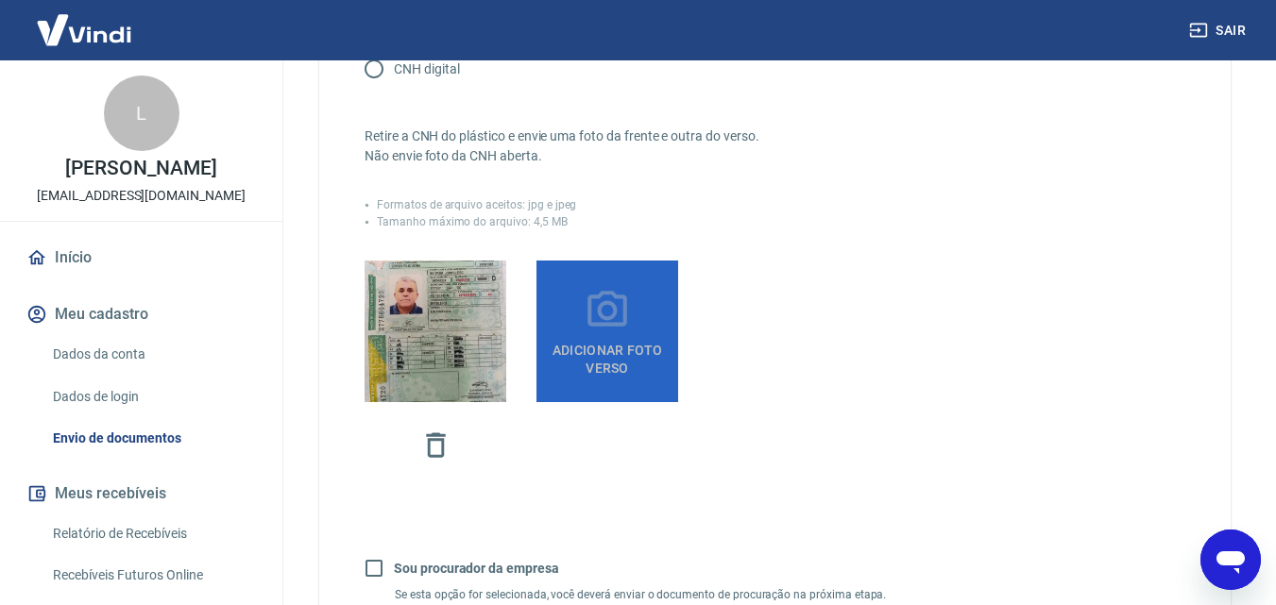
drag, startPoint x: 579, startPoint y: 320, endPoint x: 583, endPoint y: 336, distance: 16.5
click at [580, 325] on label "Adicionar foto verso" at bounding box center [607, 332] width 142 height 142
click at [0, 0] on input "Adicionar foto verso" at bounding box center [0, 0] width 0 height 0
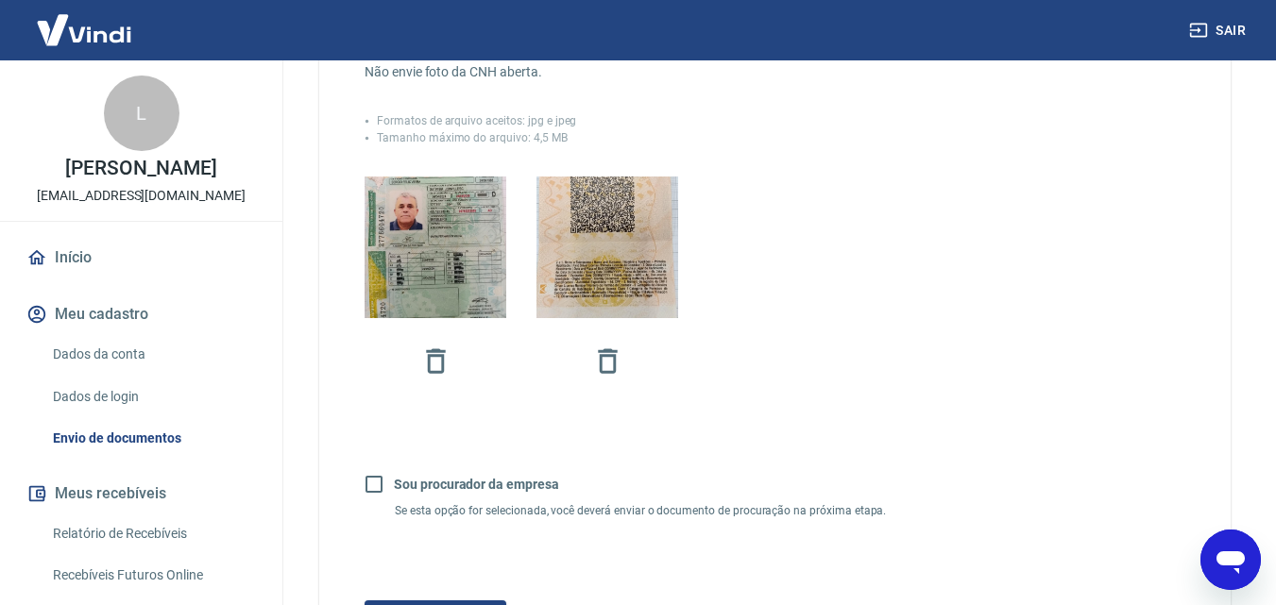
scroll to position [641, 0]
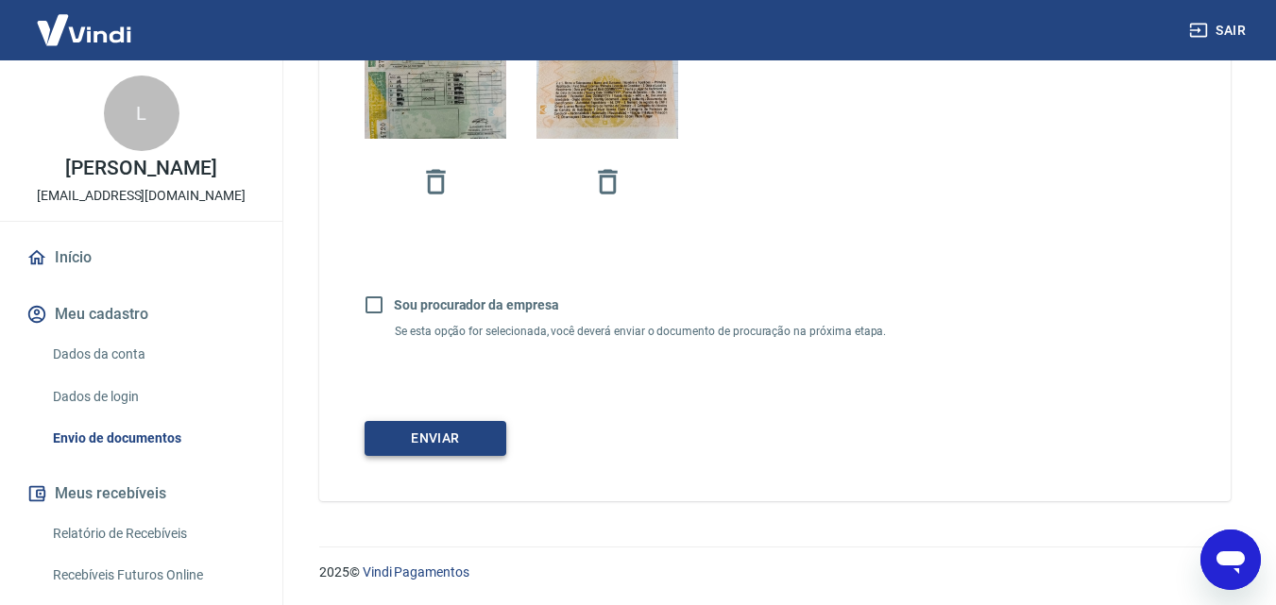
click at [438, 446] on button "Enviar" at bounding box center [435, 438] width 142 height 35
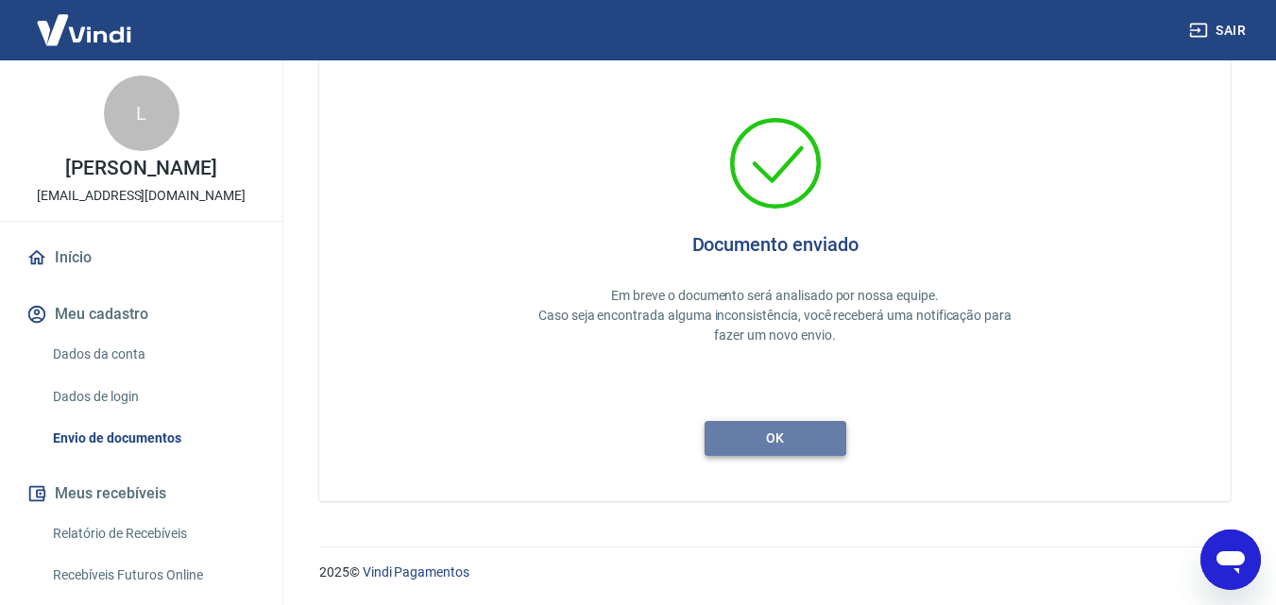
click at [821, 431] on button "ok" at bounding box center [775, 438] width 142 height 35
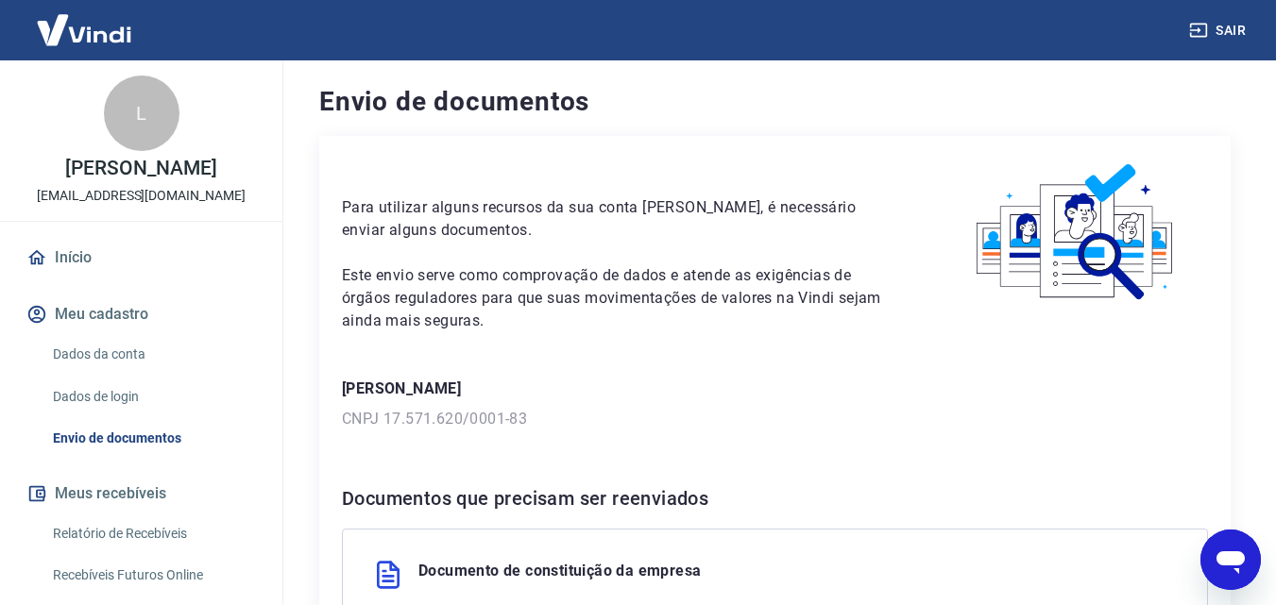
scroll to position [94, 0]
